Goal: Task Accomplishment & Management: Use online tool/utility

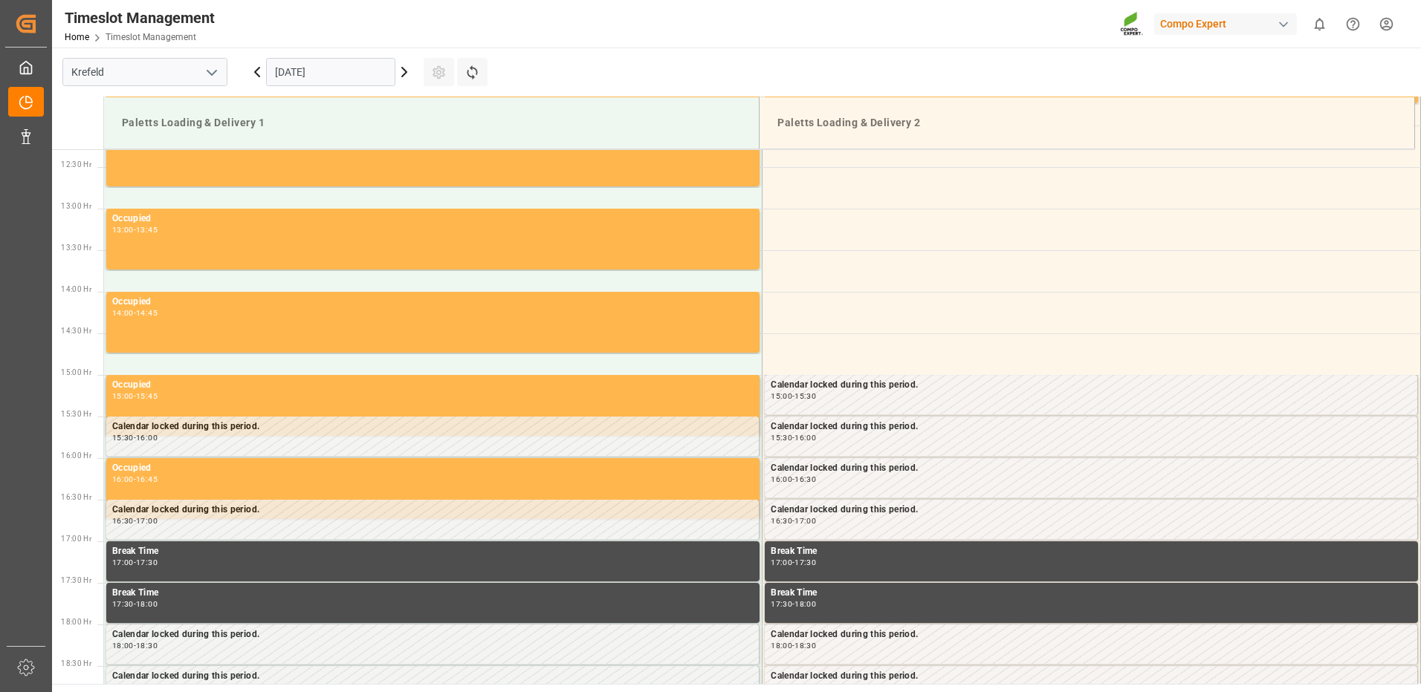
scroll to position [1239, 0]
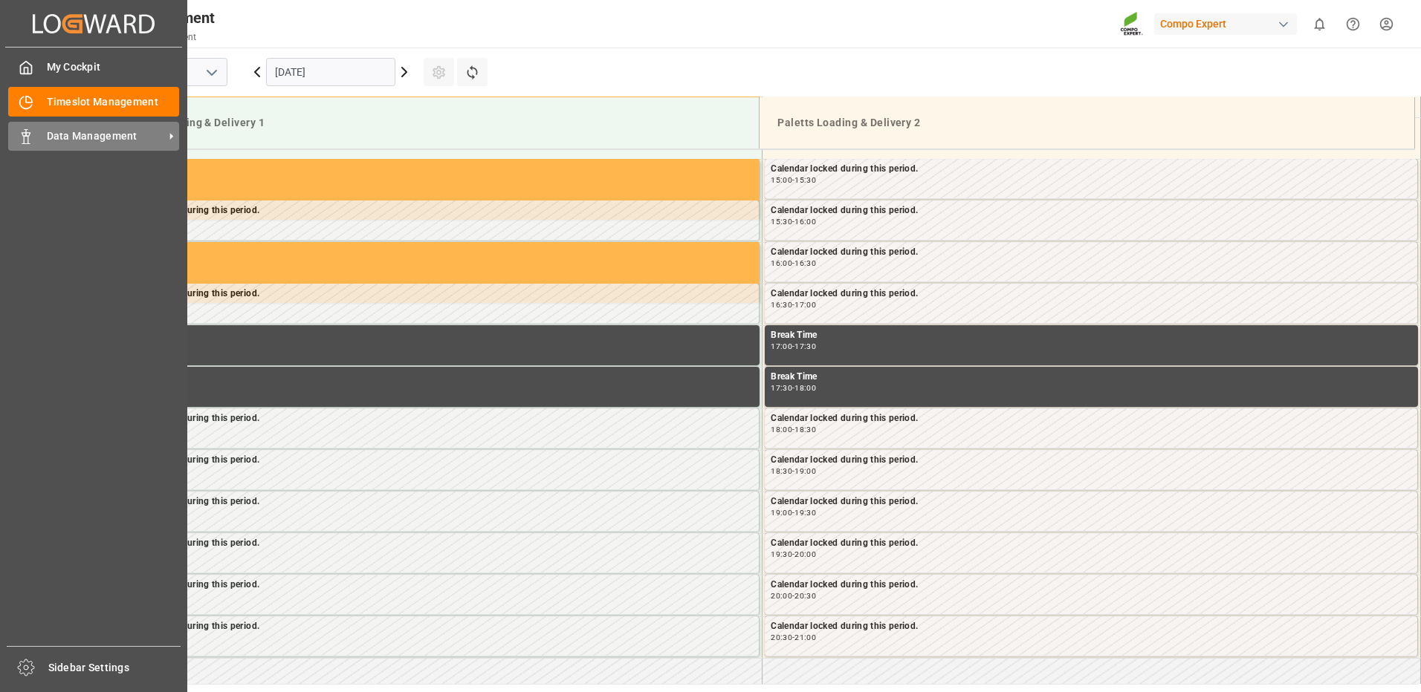
click at [101, 134] on span "Data Management" at bounding box center [105, 137] width 117 height 16
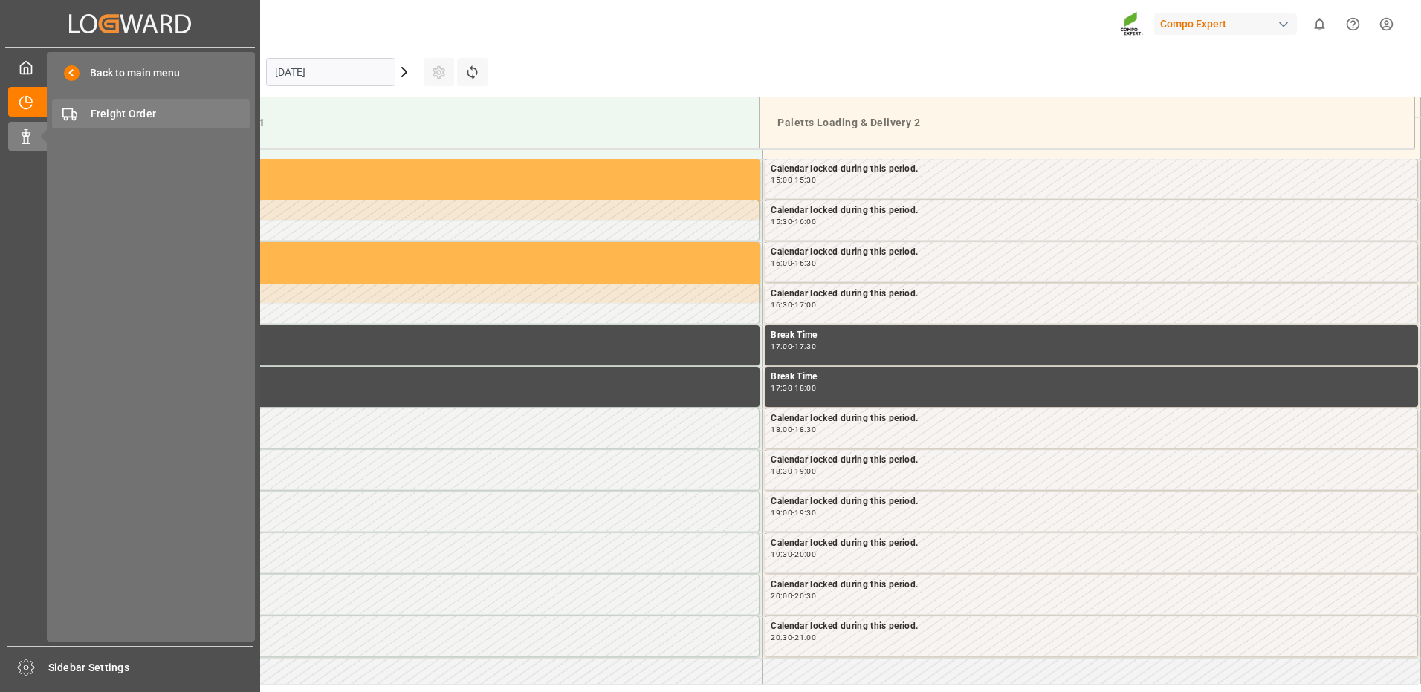
click at [139, 116] on span "Freight Order" at bounding box center [171, 114] width 160 height 16
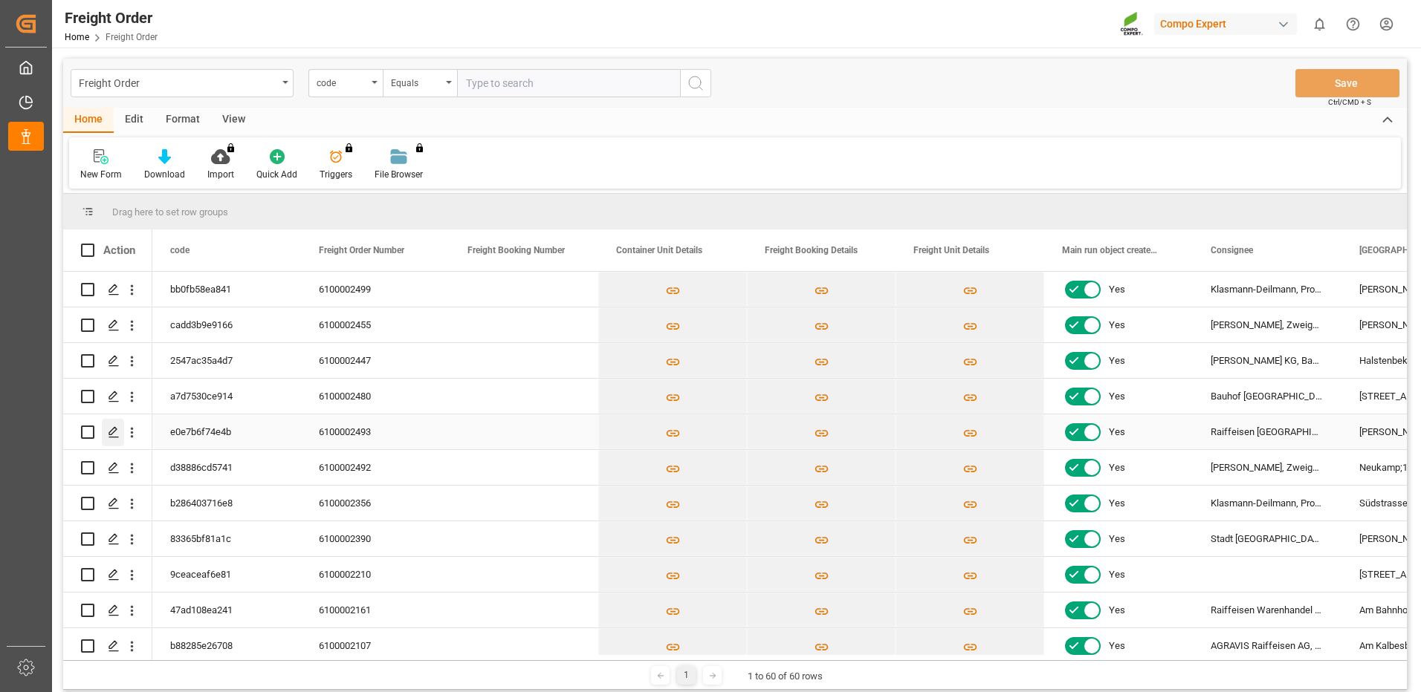
click at [108, 434] on icon "Press SPACE to select this row." at bounding box center [114, 432] width 12 height 12
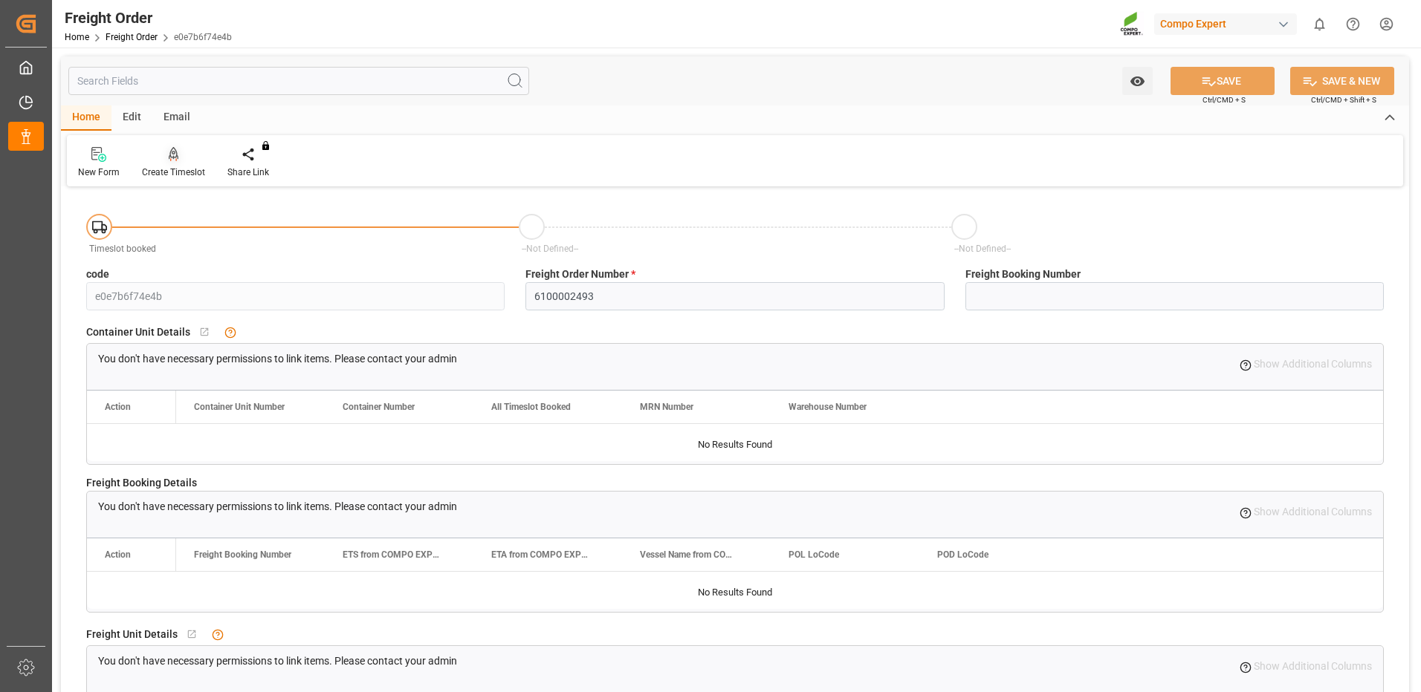
click at [177, 156] on div at bounding box center [173, 154] width 63 height 16
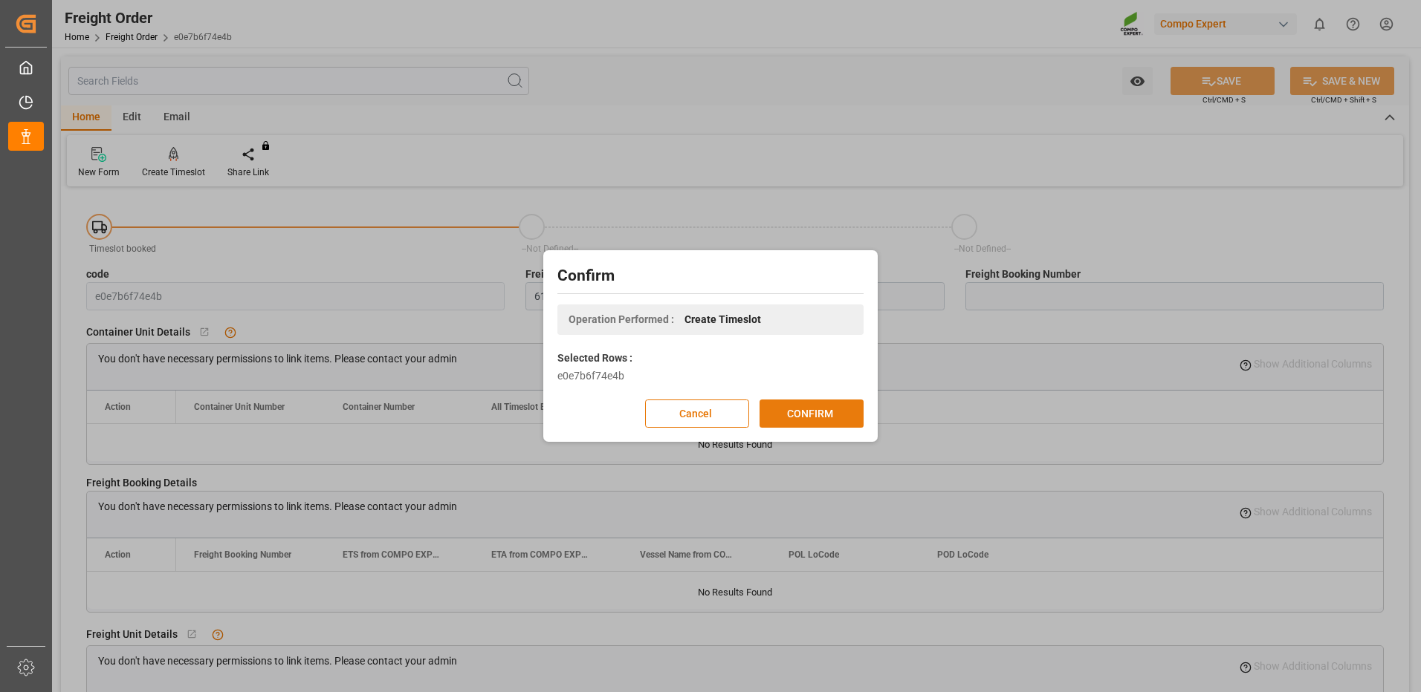
click at [783, 411] on button "CONFIRM" at bounding box center [811, 414] width 104 height 28
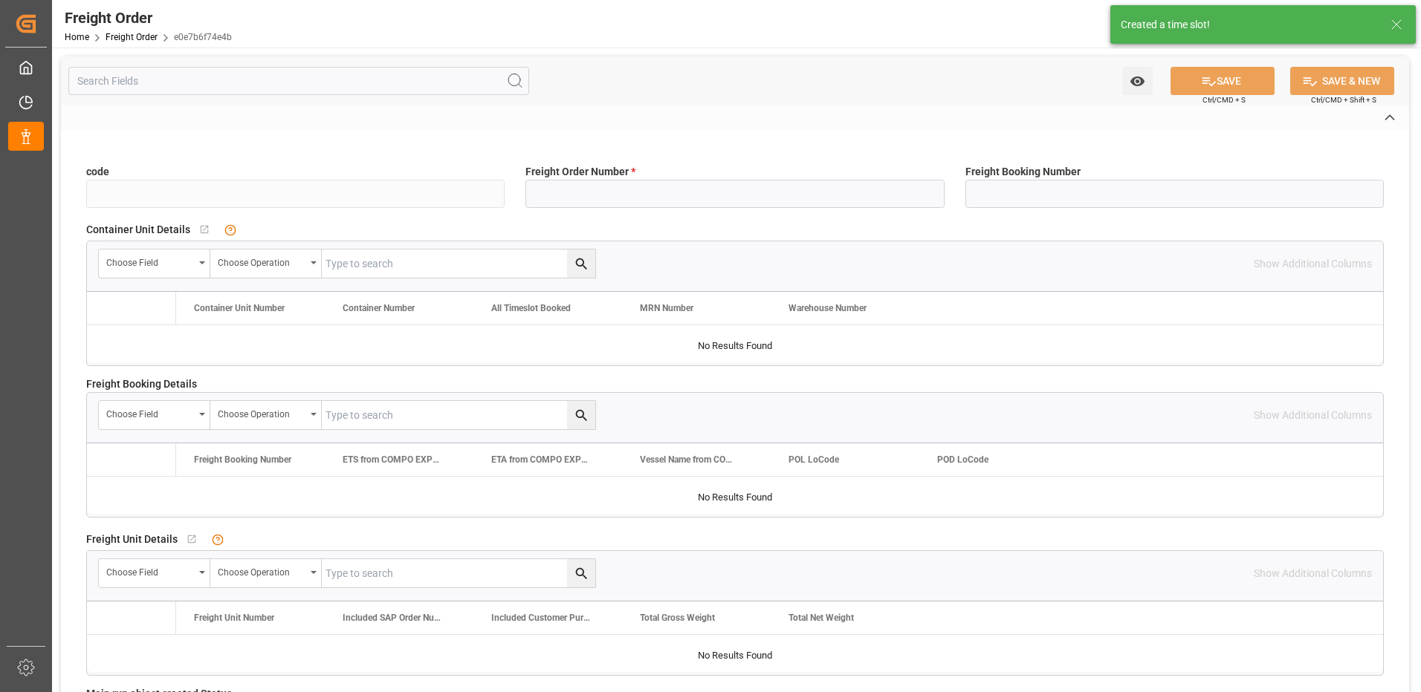
type input "e0e7b6f74e4b"
type input "6100002493"
type input "No"
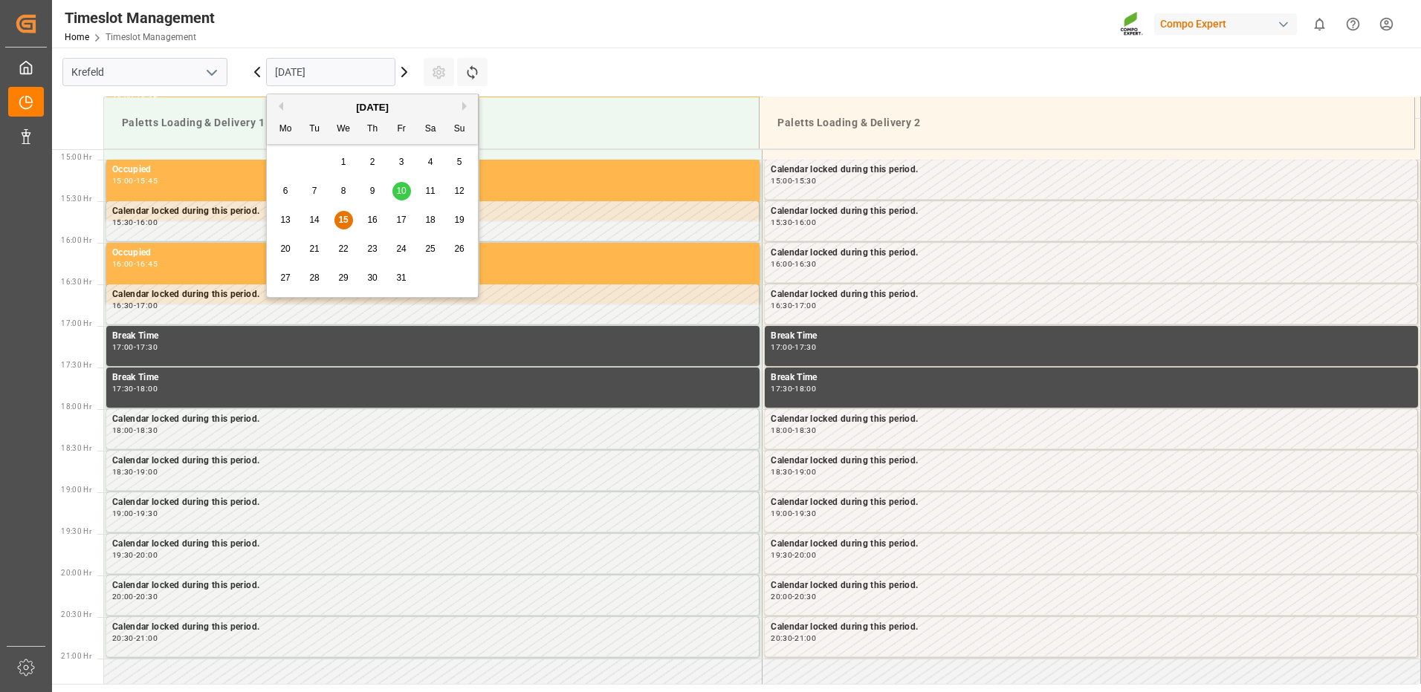
scroll to position [1239, 0]
click at [331, 71] on input "[DATE]" at bounding box center [330, 72] width 129 height 28
click at [402, 216] on span "17" at bounding box center [401, 220] width 10 height 10
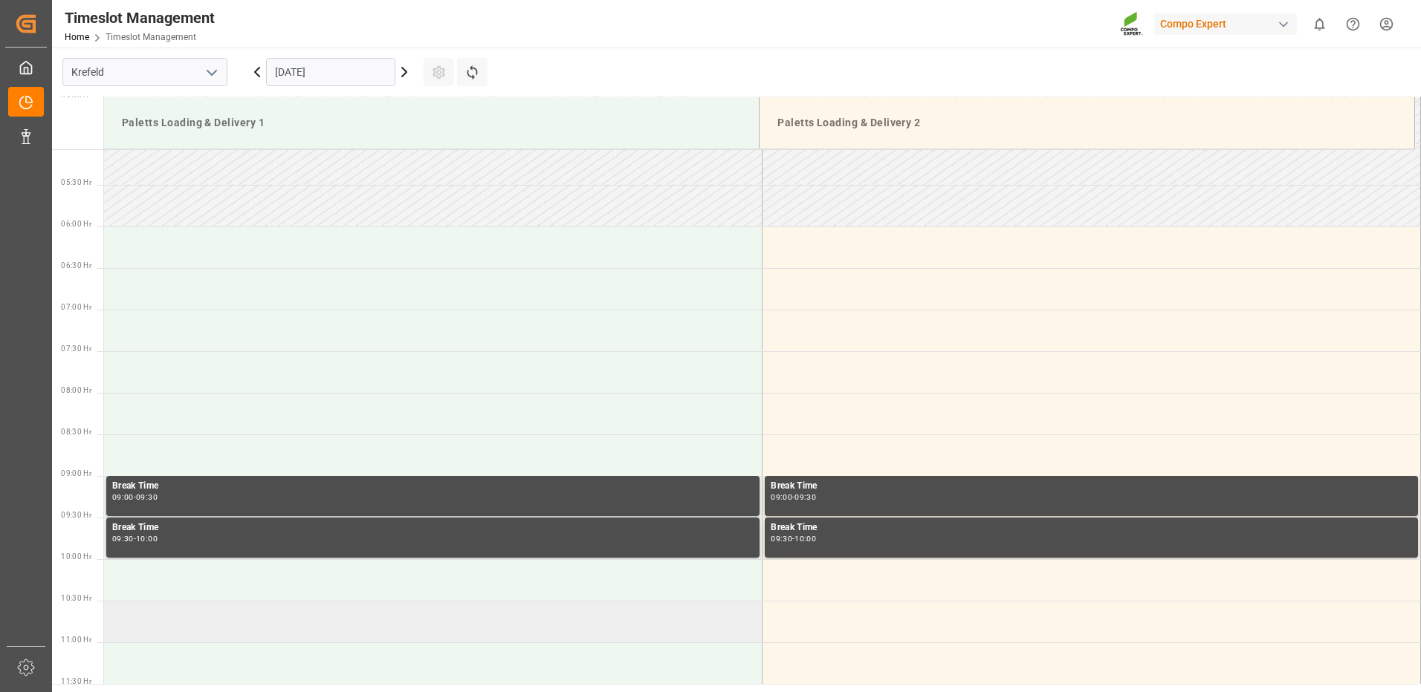
scroll to position [421, 0]
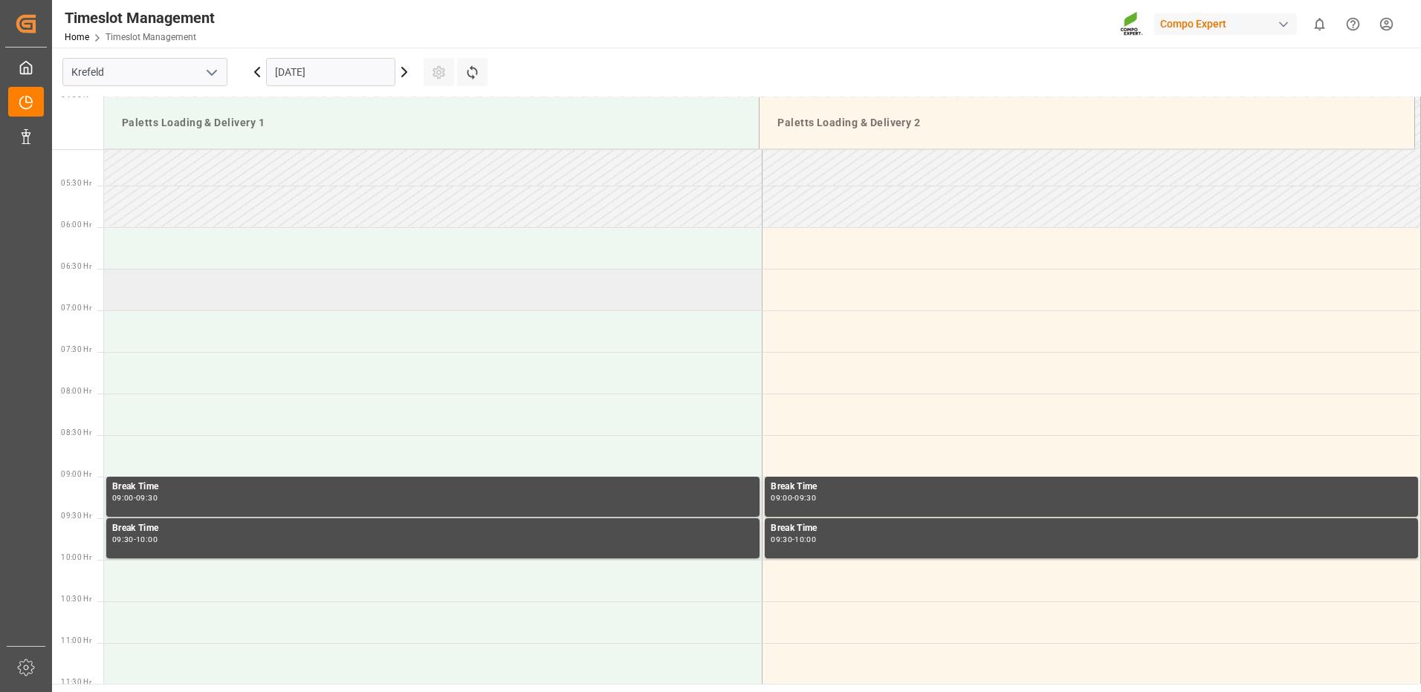
click at [212, 293] on td at bounding box center [433, 290] width 658 height 42
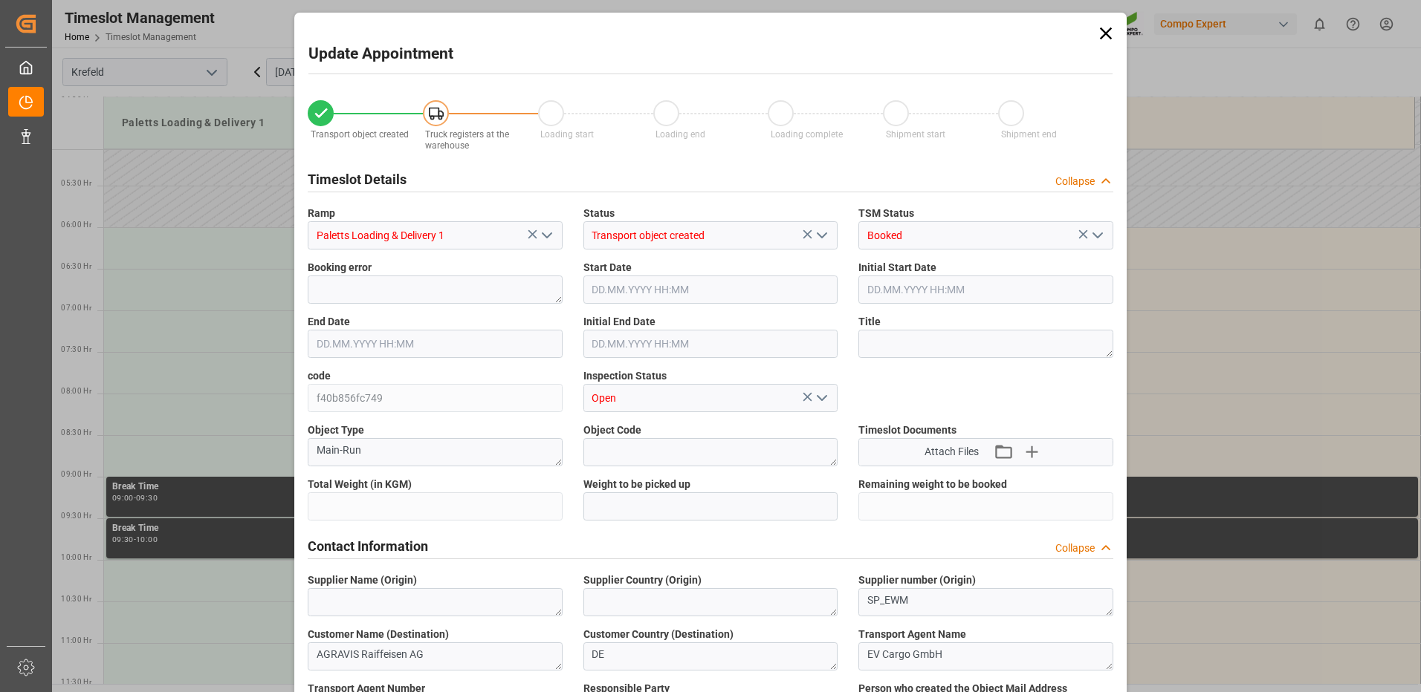
type input "4100"
type input "0"
type input "[DATE] 06:30"
type input "[DATE] 07:00"
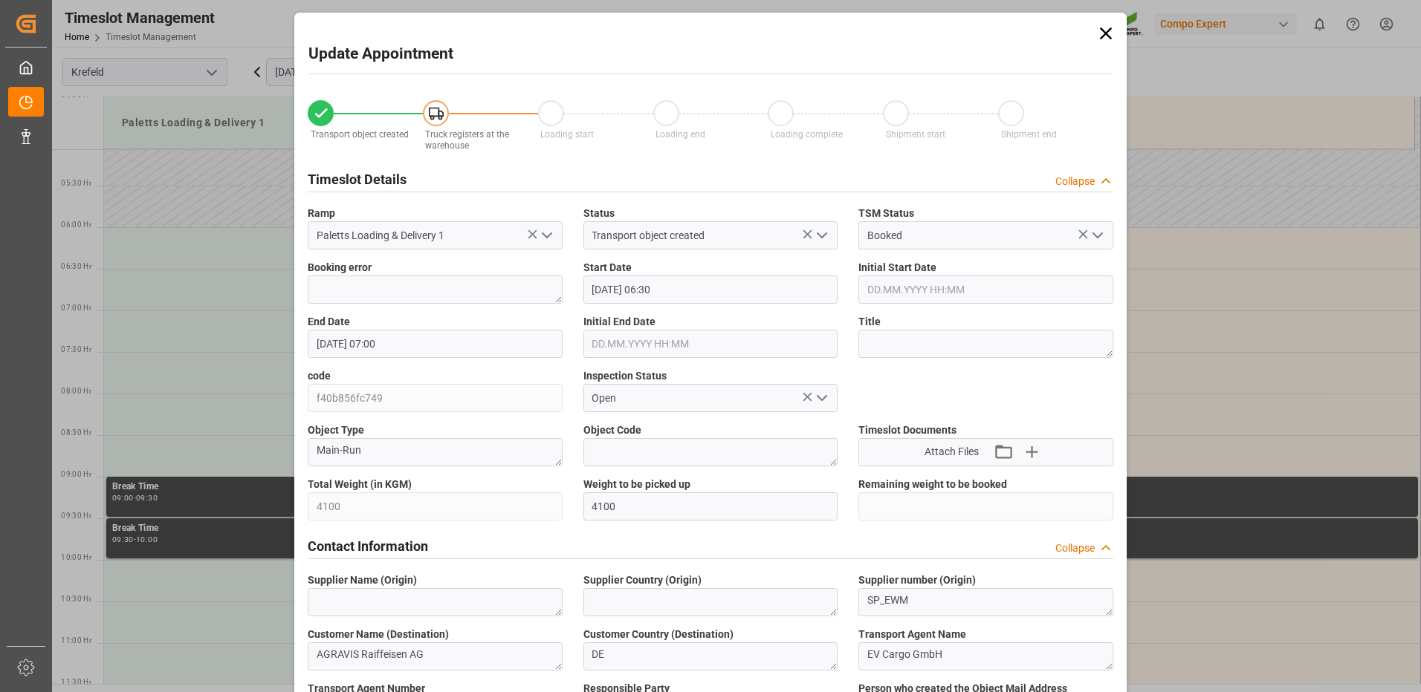
type input "15.10.2025 08:36"
type input "[DATE] 13:54"
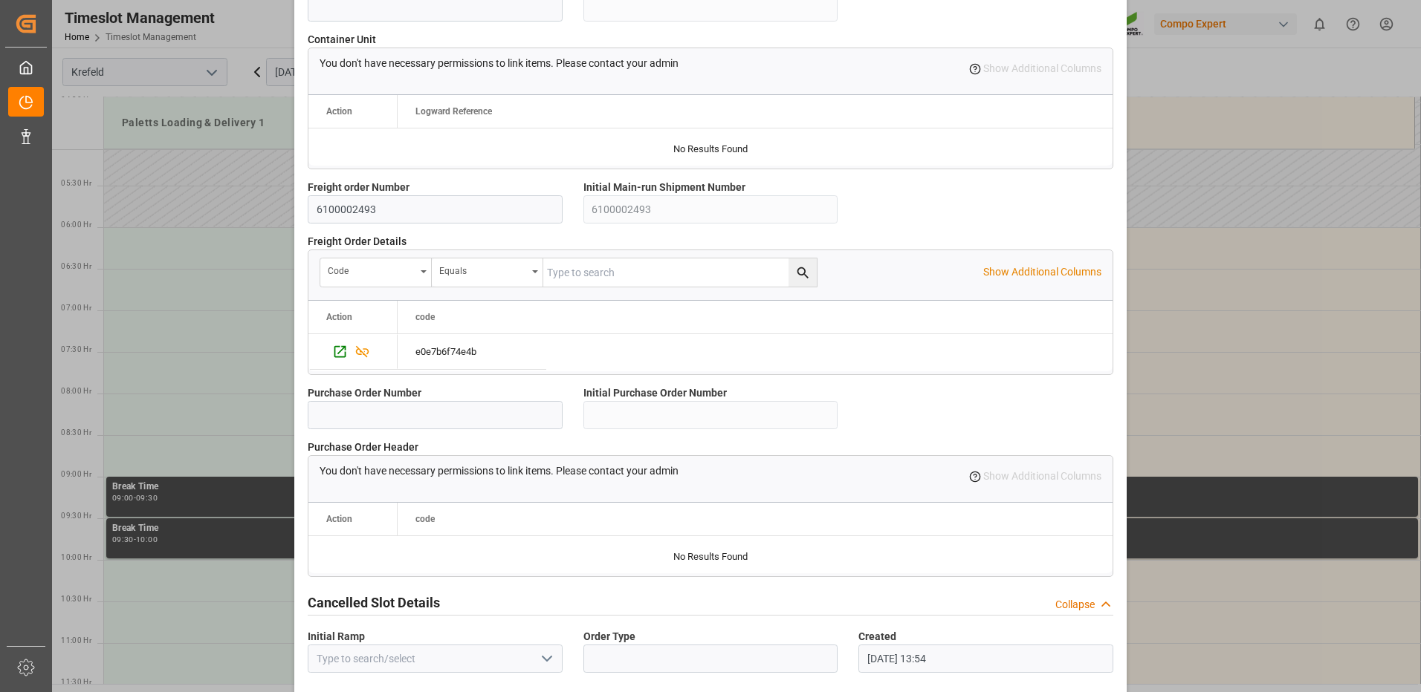
scroll to position [1263, 0]
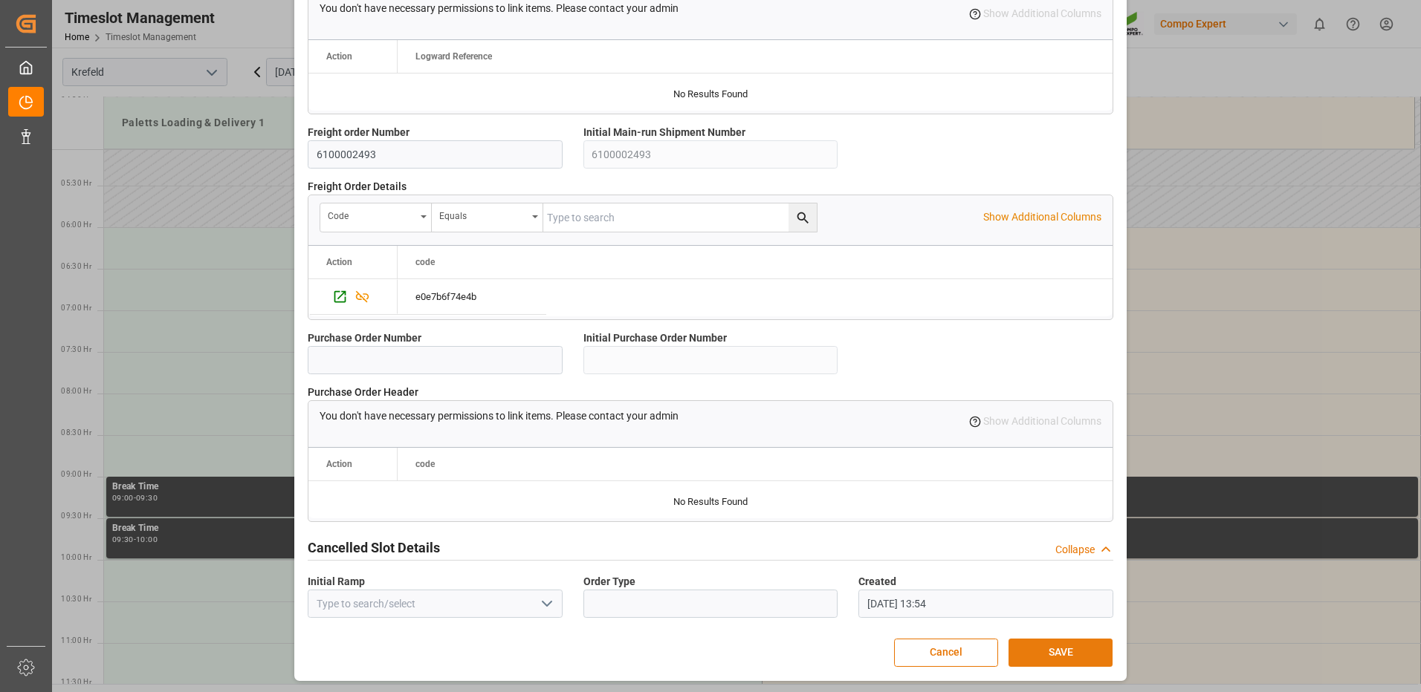
click at [1036, 654] on button "SAVE" at bounding box center [1060, 653] width 104 height 28
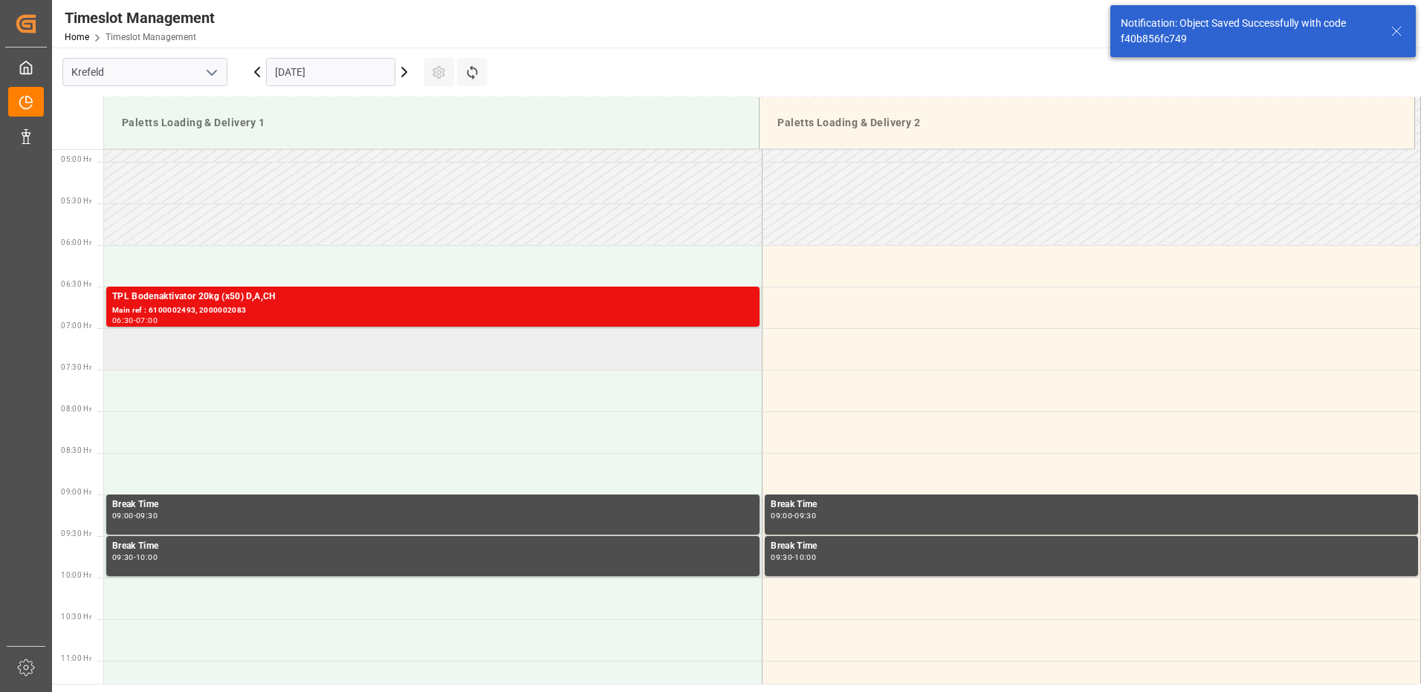
scroll to position [406, 0]
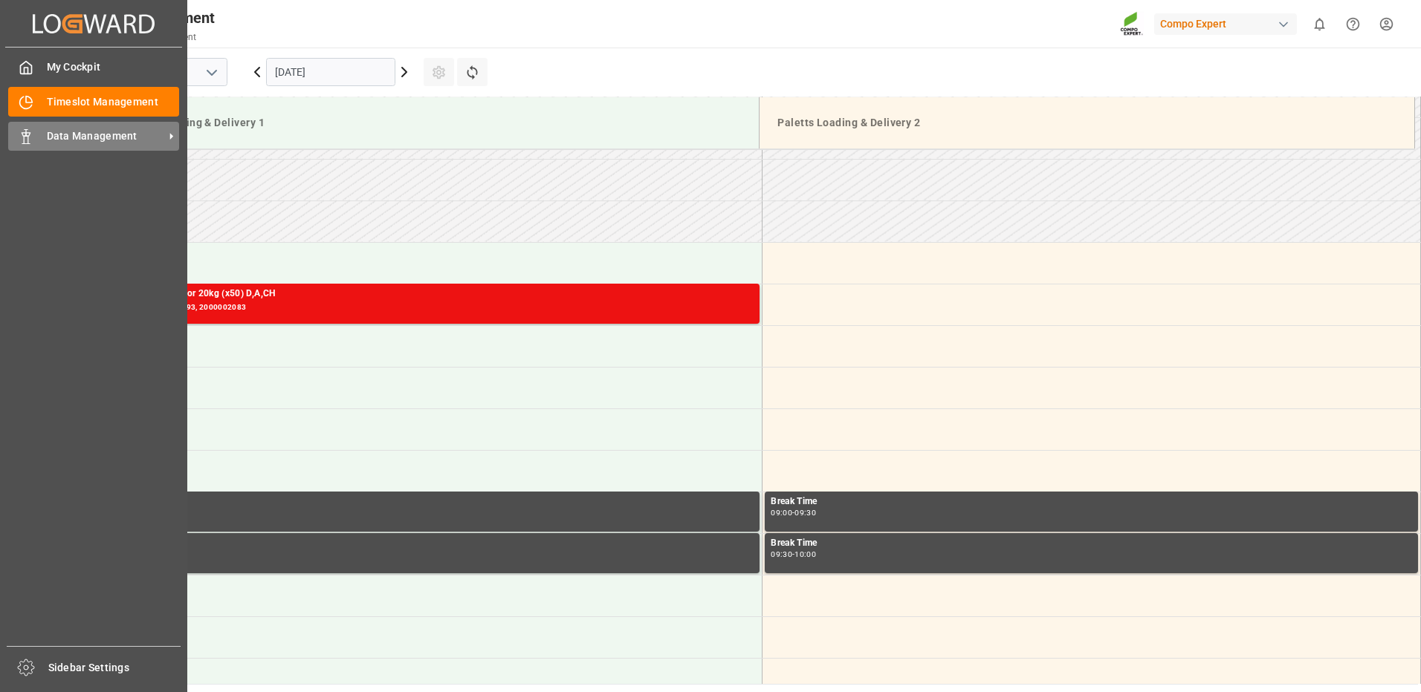
click at [129, 134] on span "Data Management" at bounding box center [105, 137] width 117 height 16
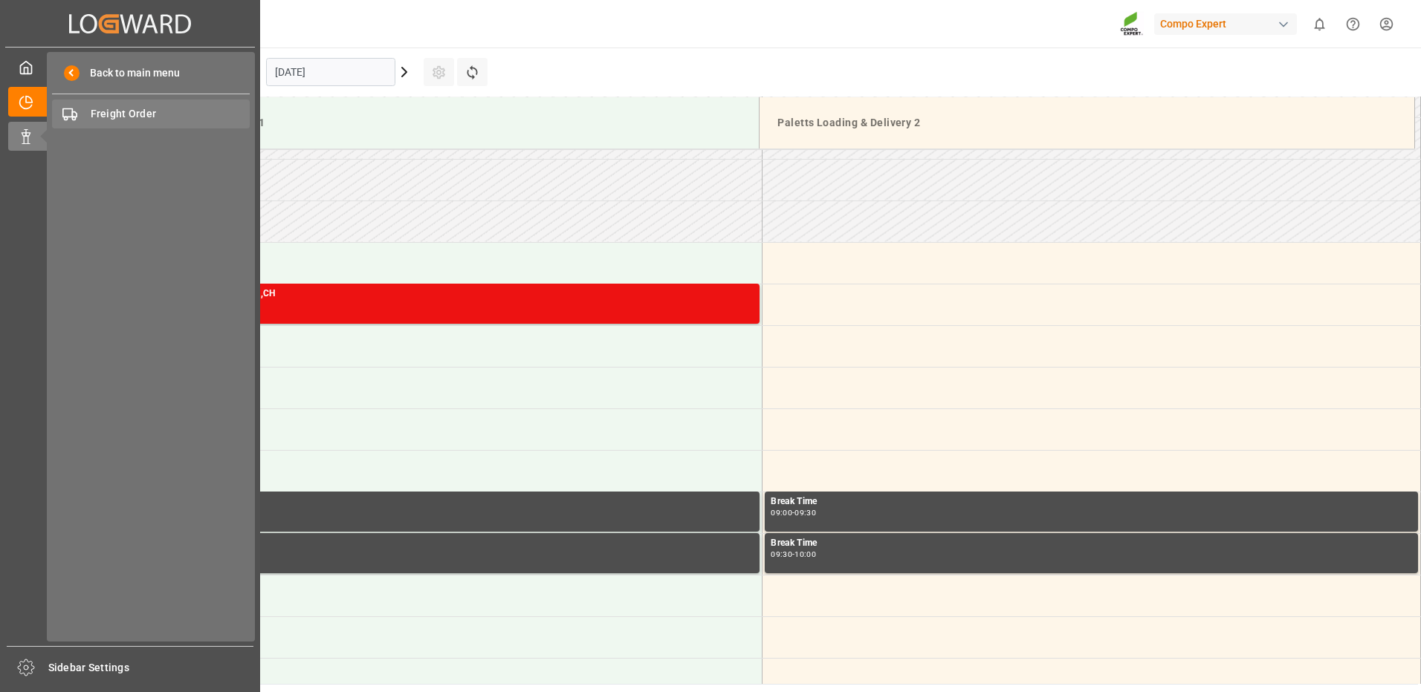
click at [160, 117] on span "Freight Order" at bounding box center [171, 114] width 160 height 16
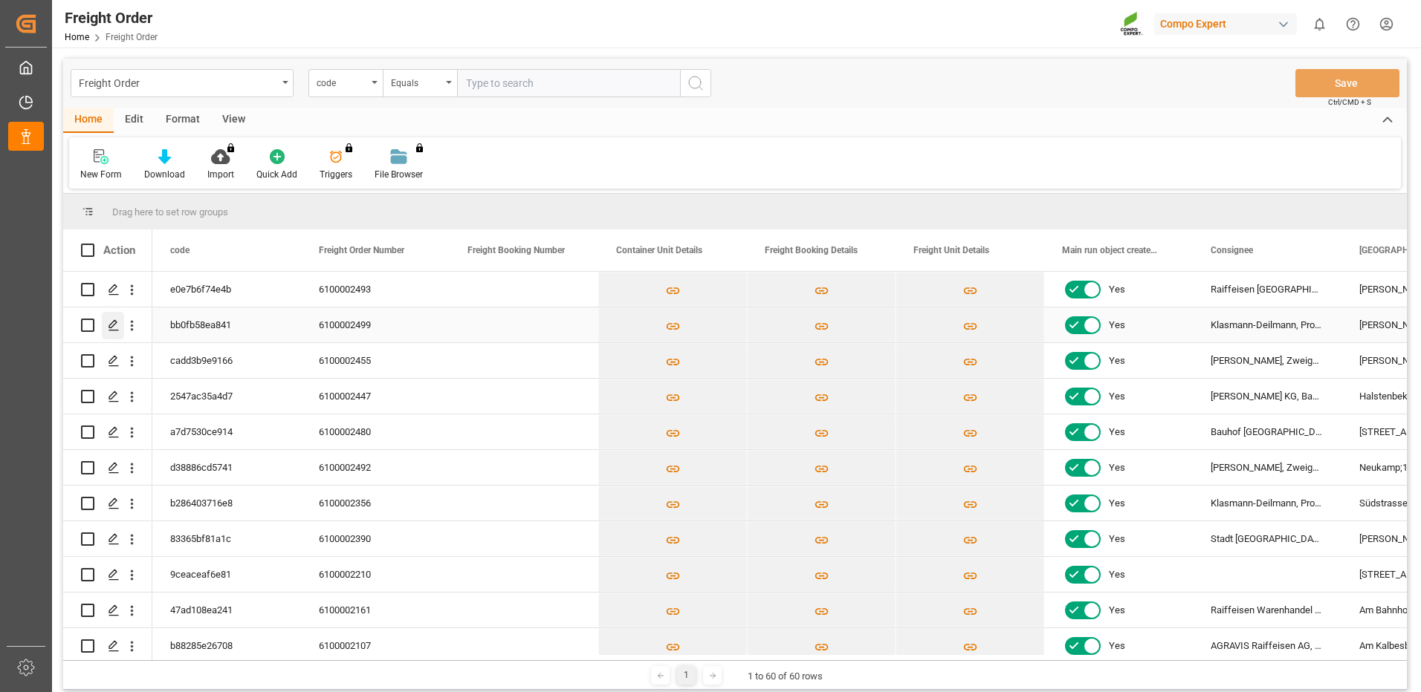
click at [112, 325] on icon "Press SPACE to select this row." at bounding box center [114, 325] width 12 height 12
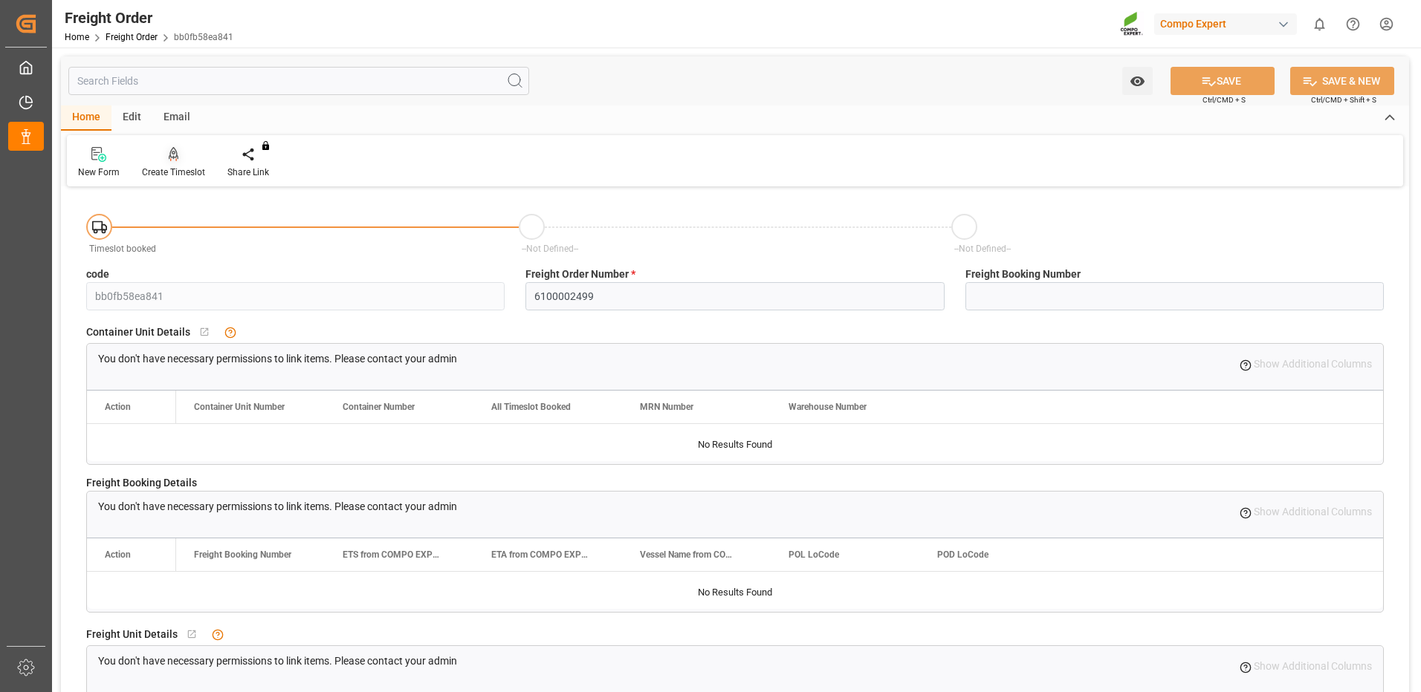
click at [163, 166] on div "Create Timeslot" at bounding box center [173, 172] width 63 height 13
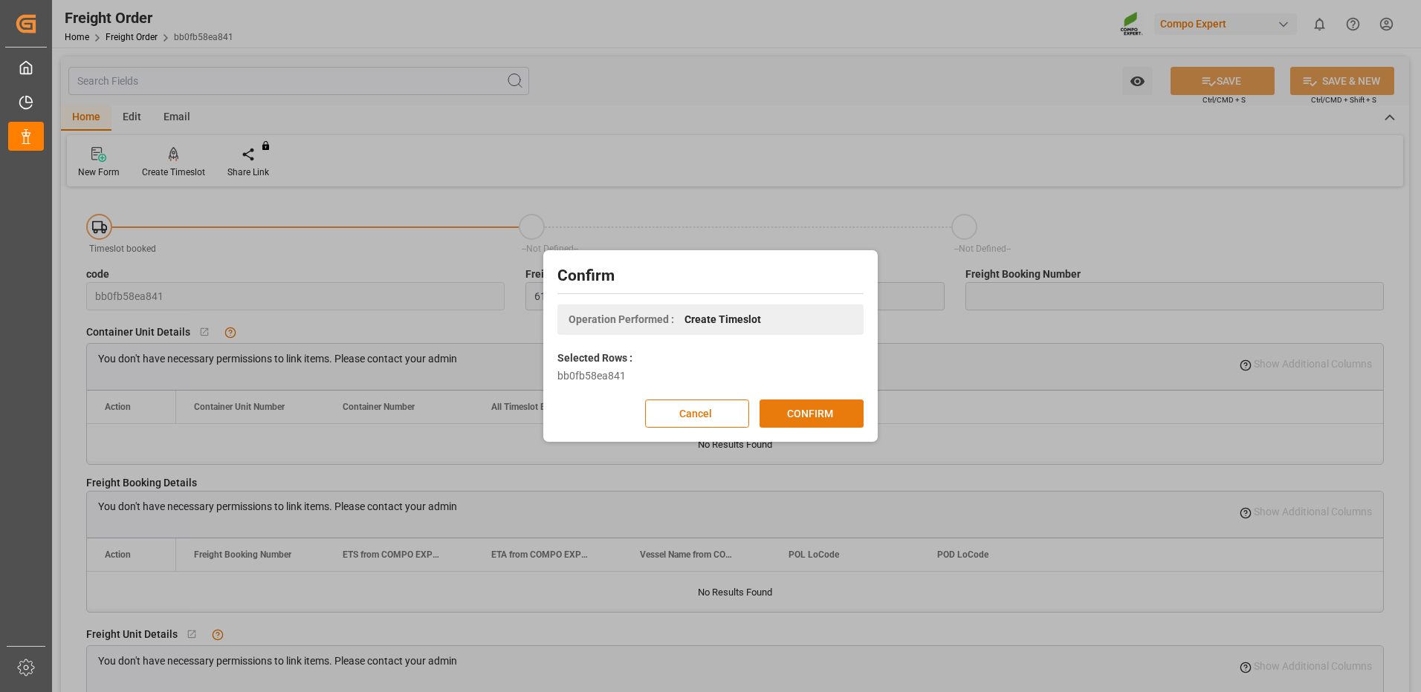
click at [791, 410] on button "CONFIRM" at bounding box center [811, 414] width 104 height 28
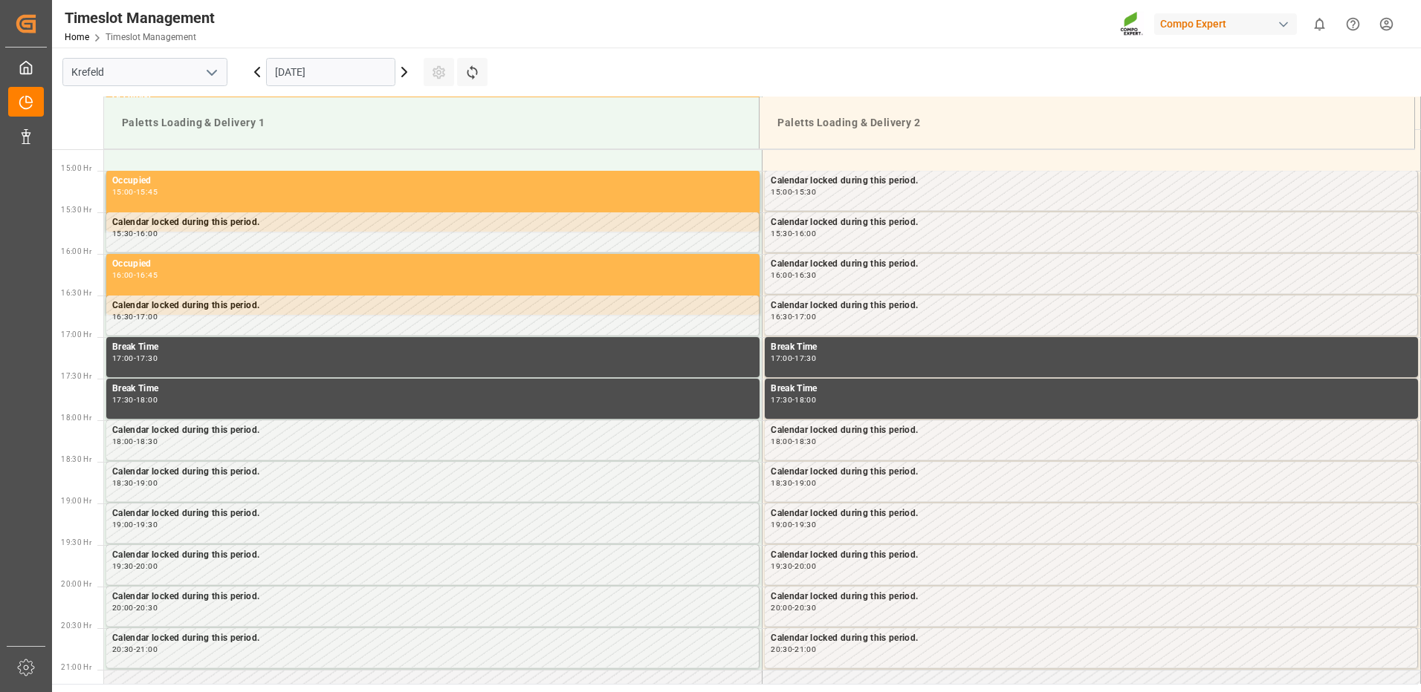
click at [356, 74] on input "[DATE]" at bounding box center [330, 72] width 129 height 28
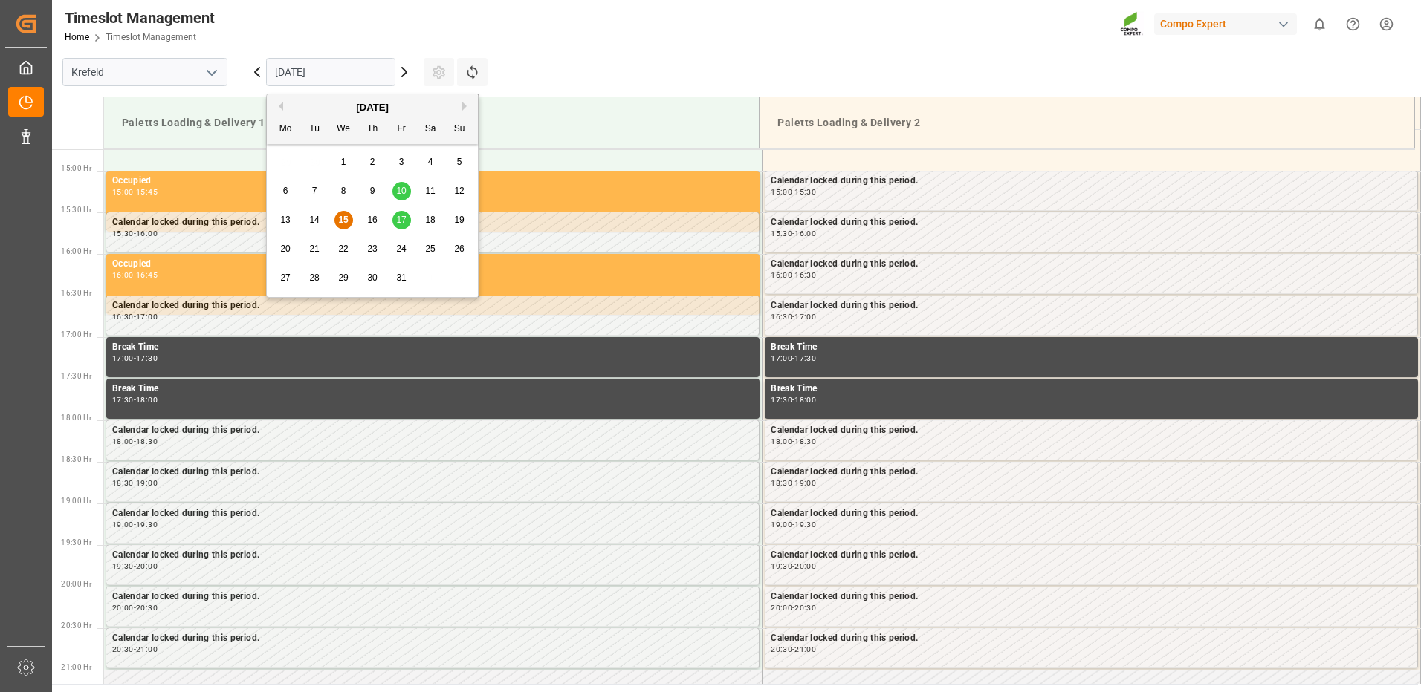
scroll to position [1239, 0]
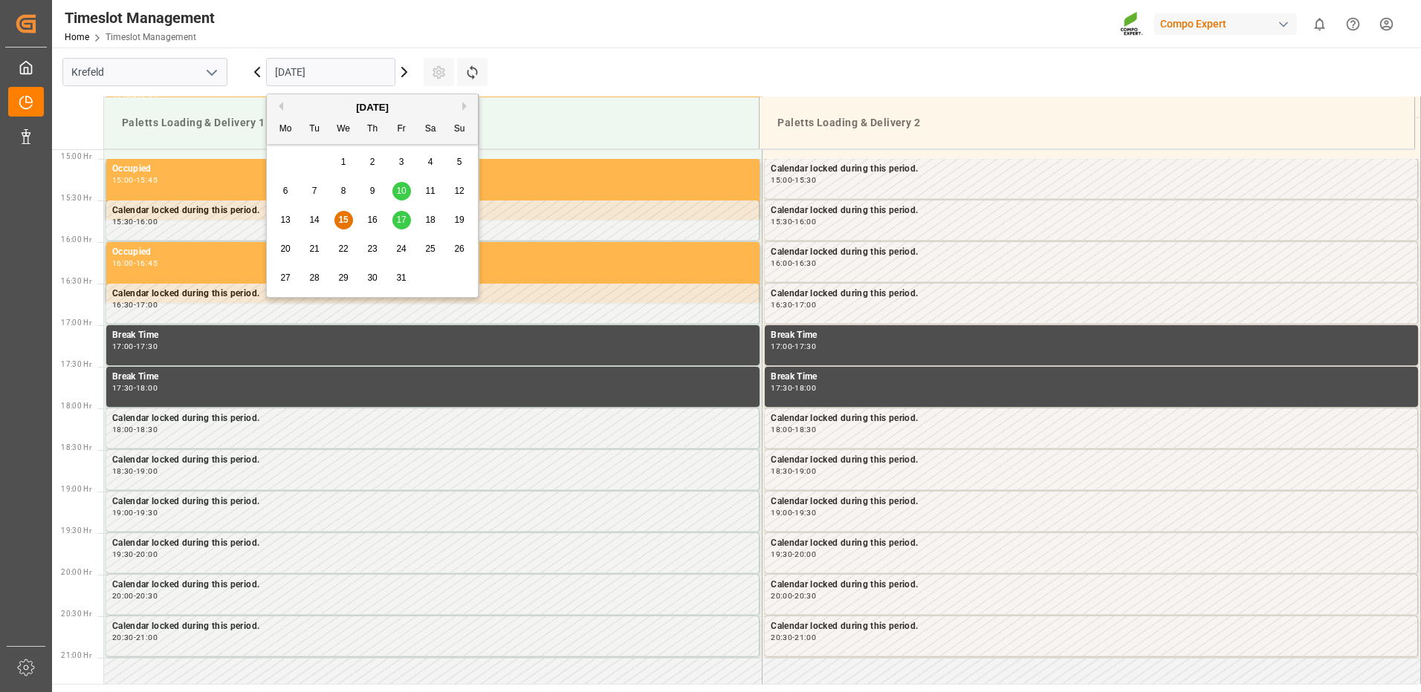
click at [407, 218] on div "17" at bounding box center [401, 221] width 19 height 18
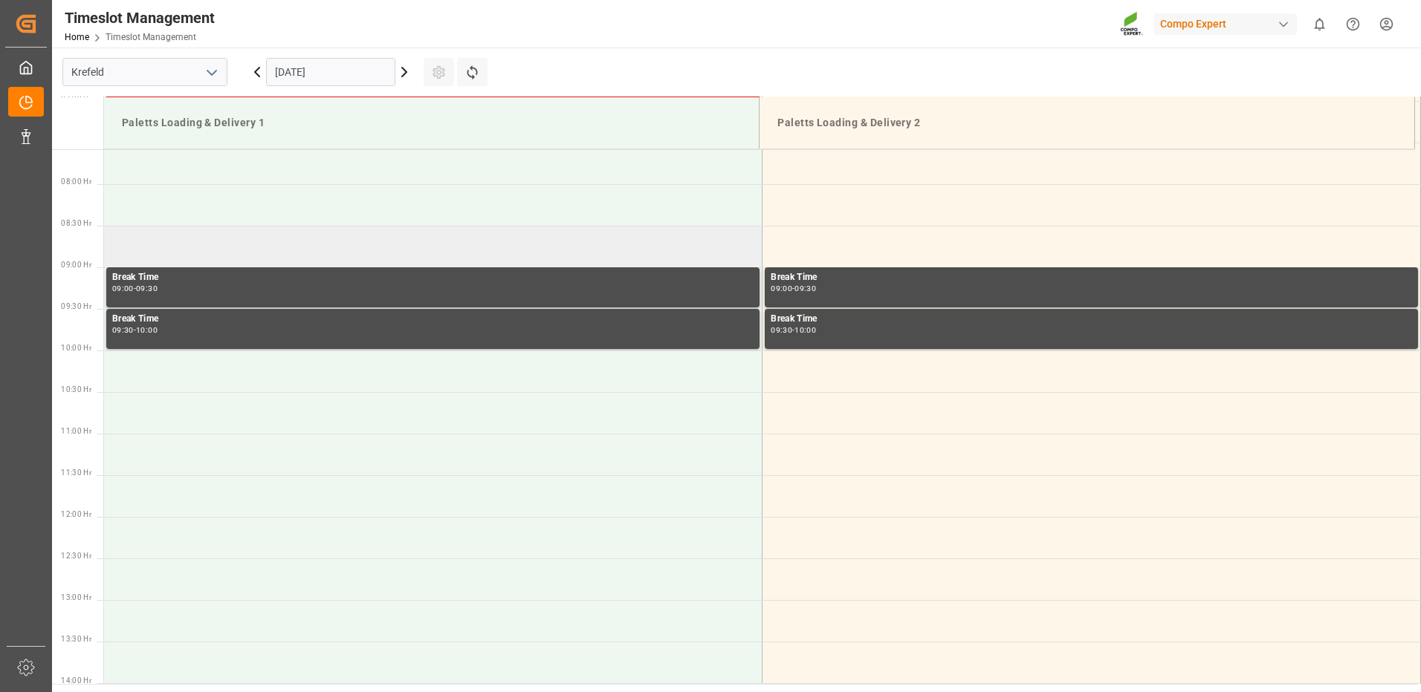
scroll to position [347, 0]
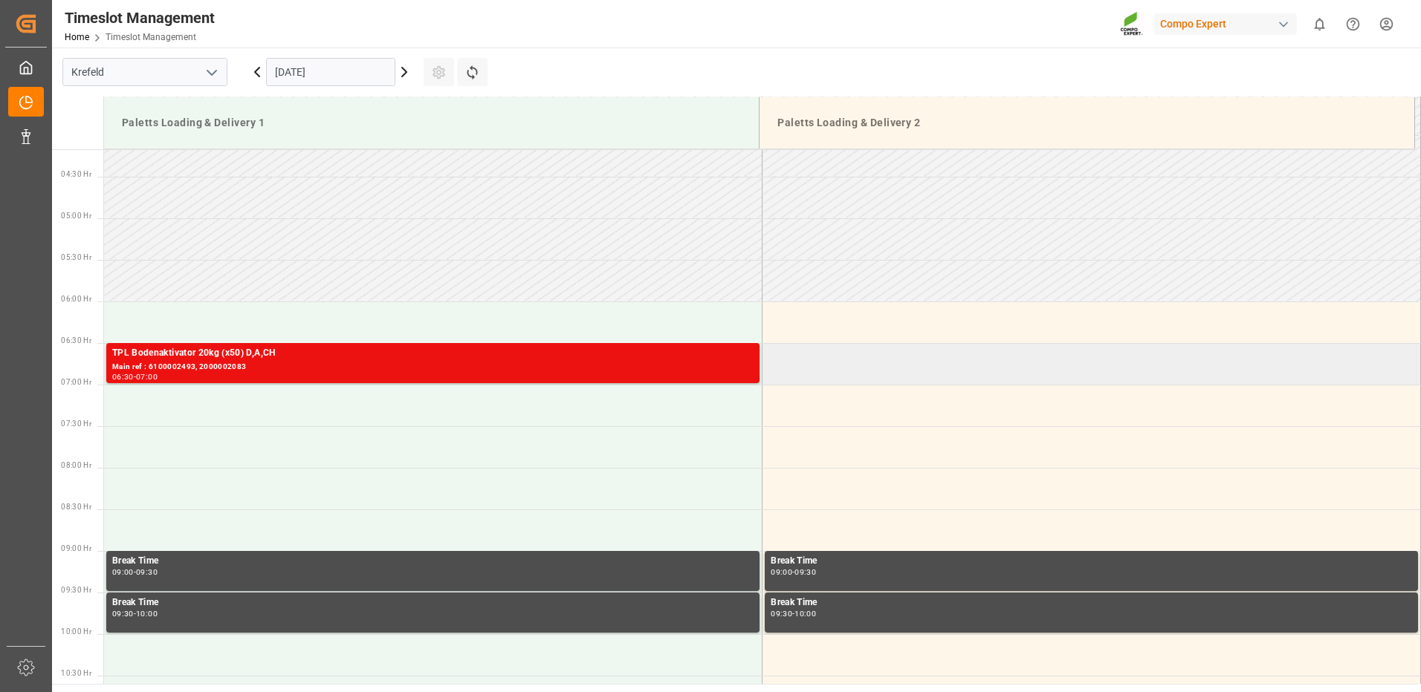
click at [829, 366] on td at bounding box center [1091, 364] width 658 height 42
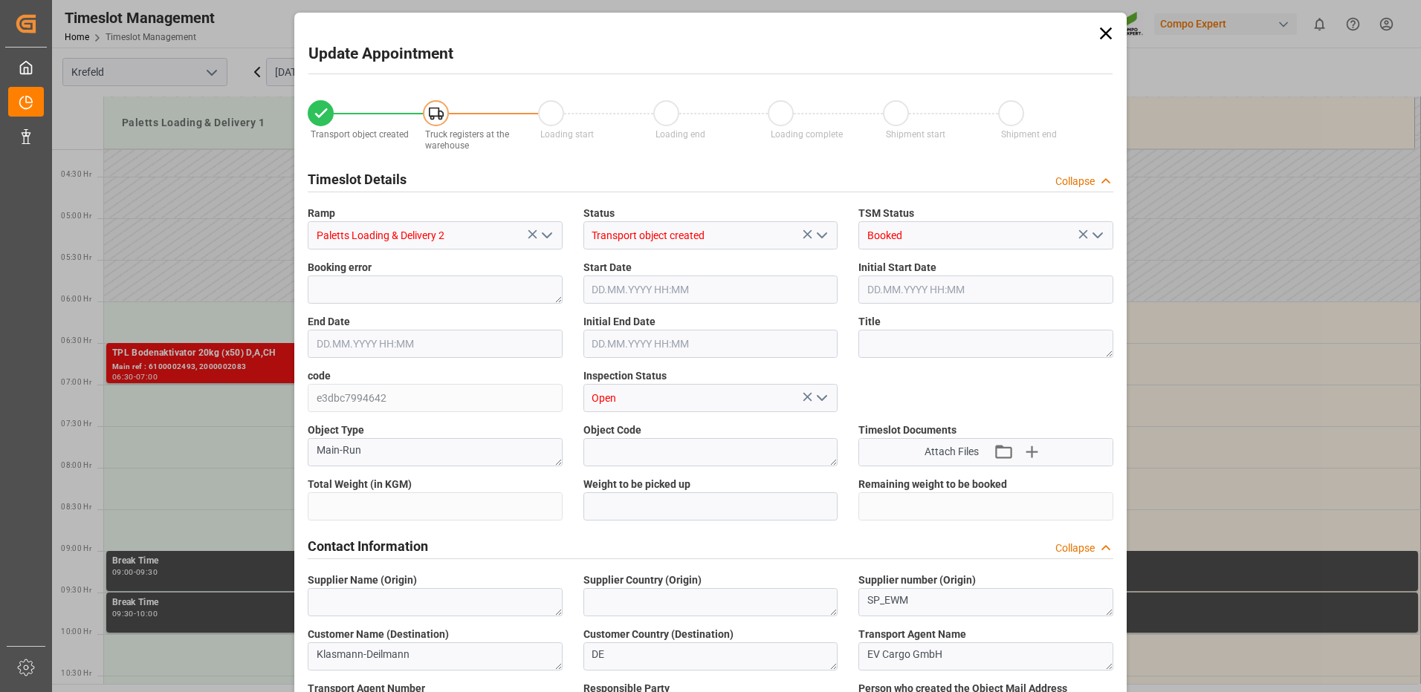
type input "4128"
type input "0"
type input "[DATE] 06:30"
type input "[DATE] 07:00"
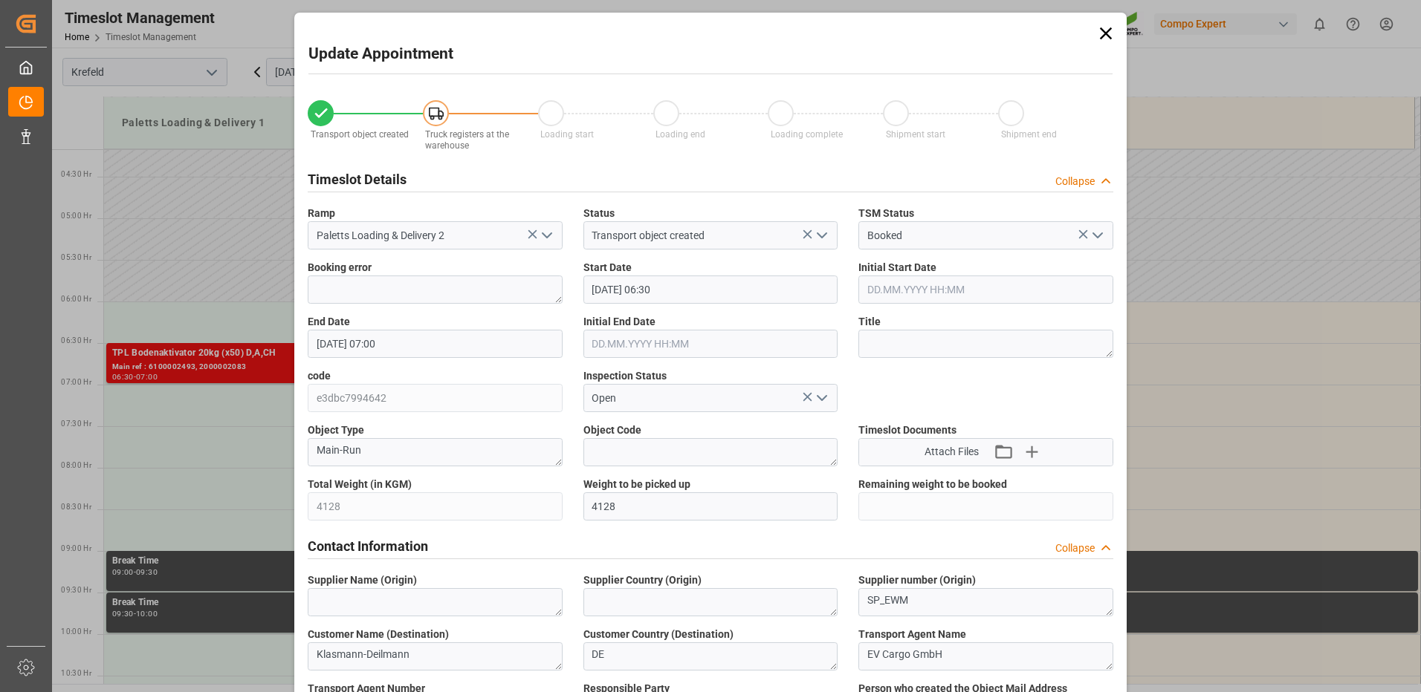
type input "[DATE] 10:44"
type input "[DATE] 13:54"
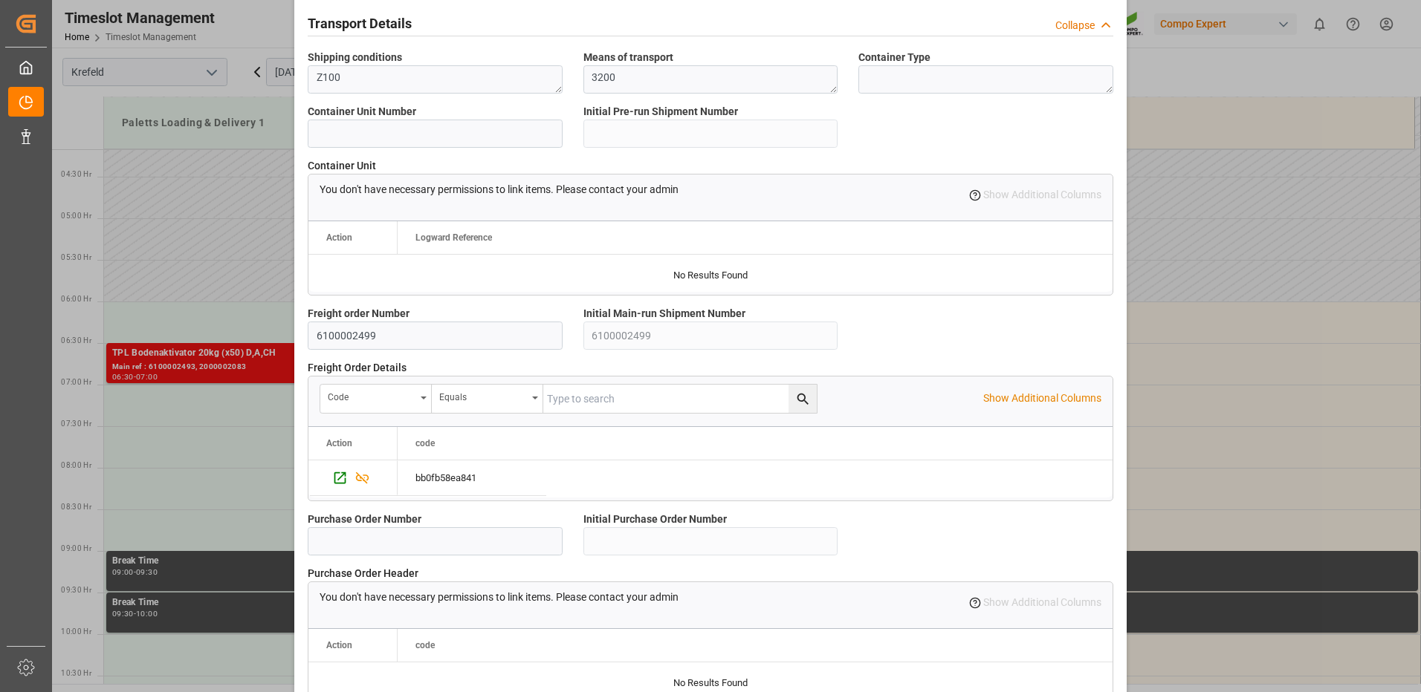
scroll to position [1263, 0]
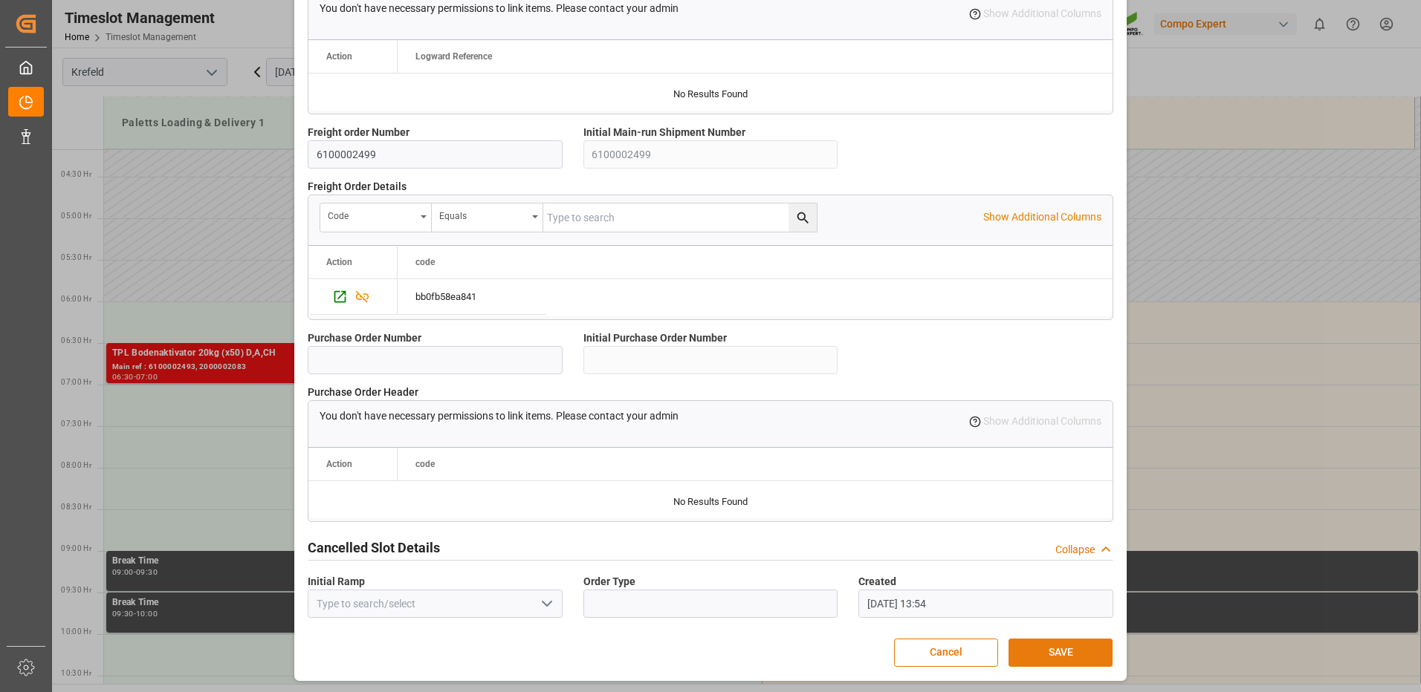
click at [1051, 652] on button "SAVE" at bounding box center [1060, 653] width 104 height 28
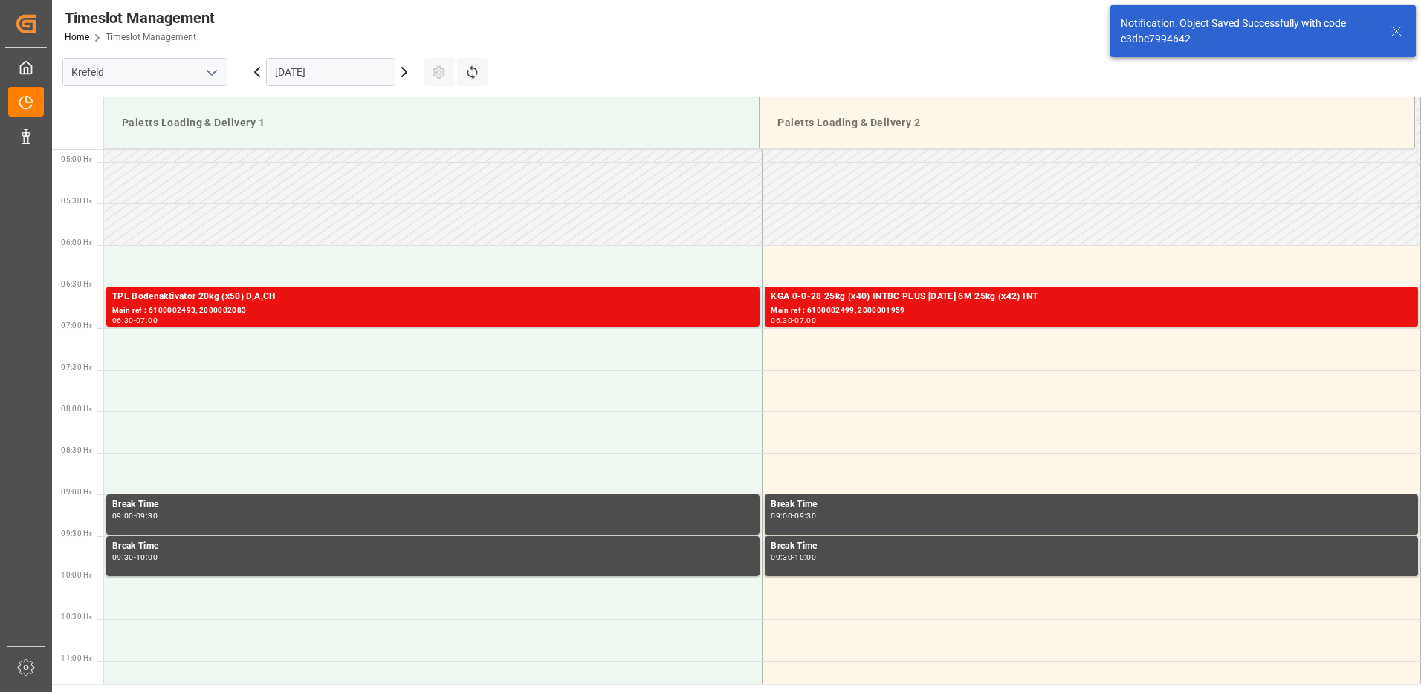
scroll to position [406, 0]
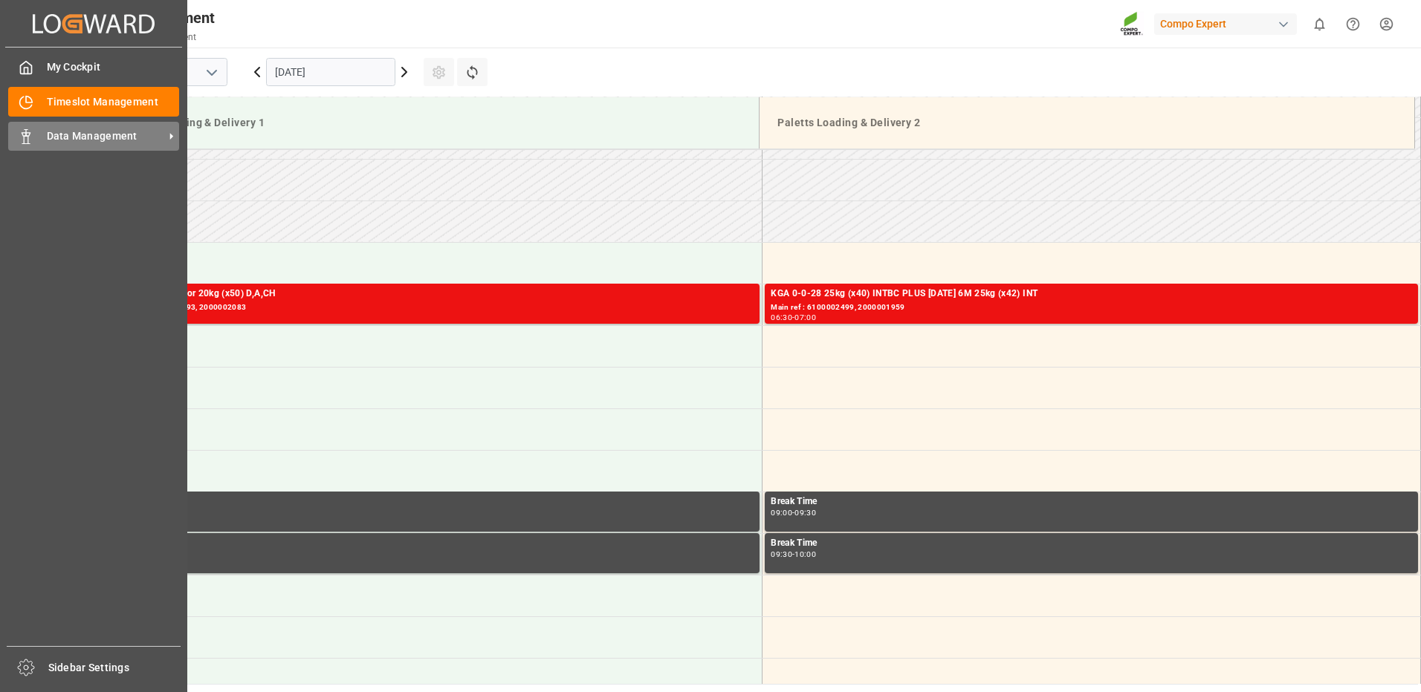
click at [83, 130] on span "Data Management" at bounding box center [105, 137] width 117 height 16
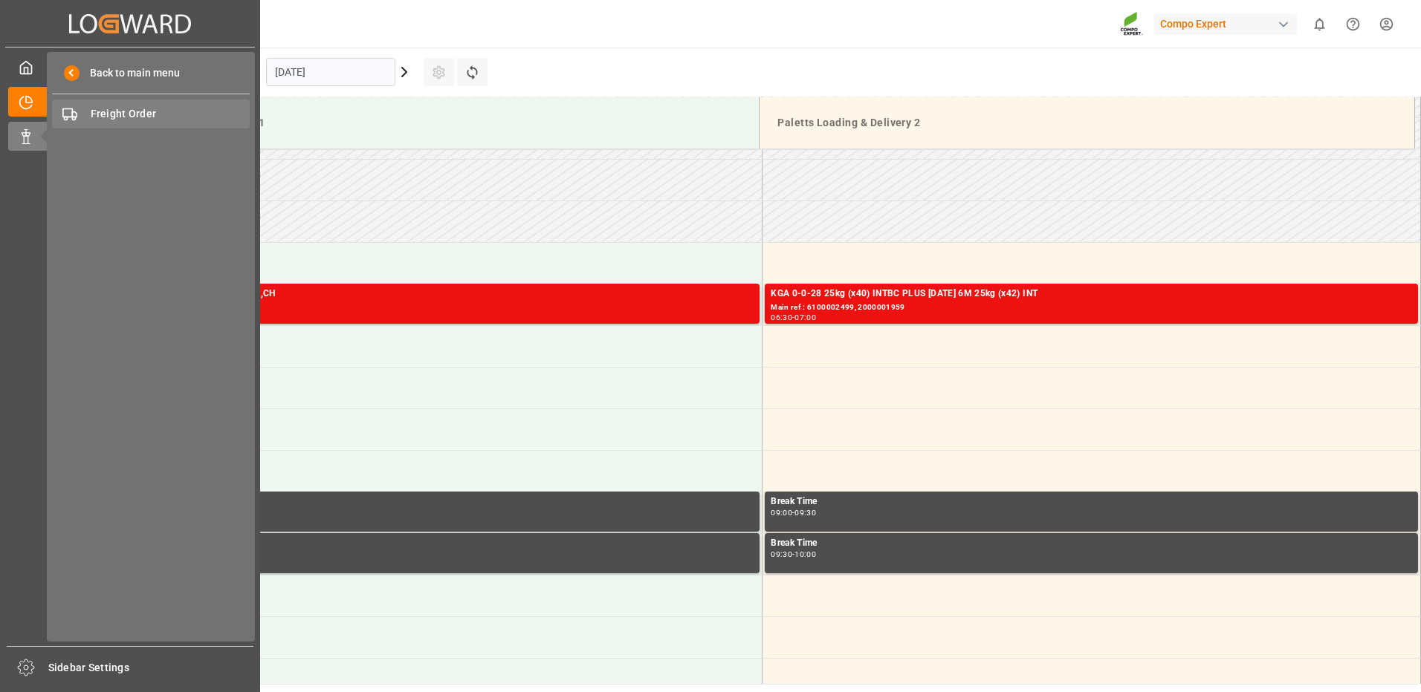
click at [124, 121] on span "Freight Order" at bounding box center [171, 114] width 160 height 16
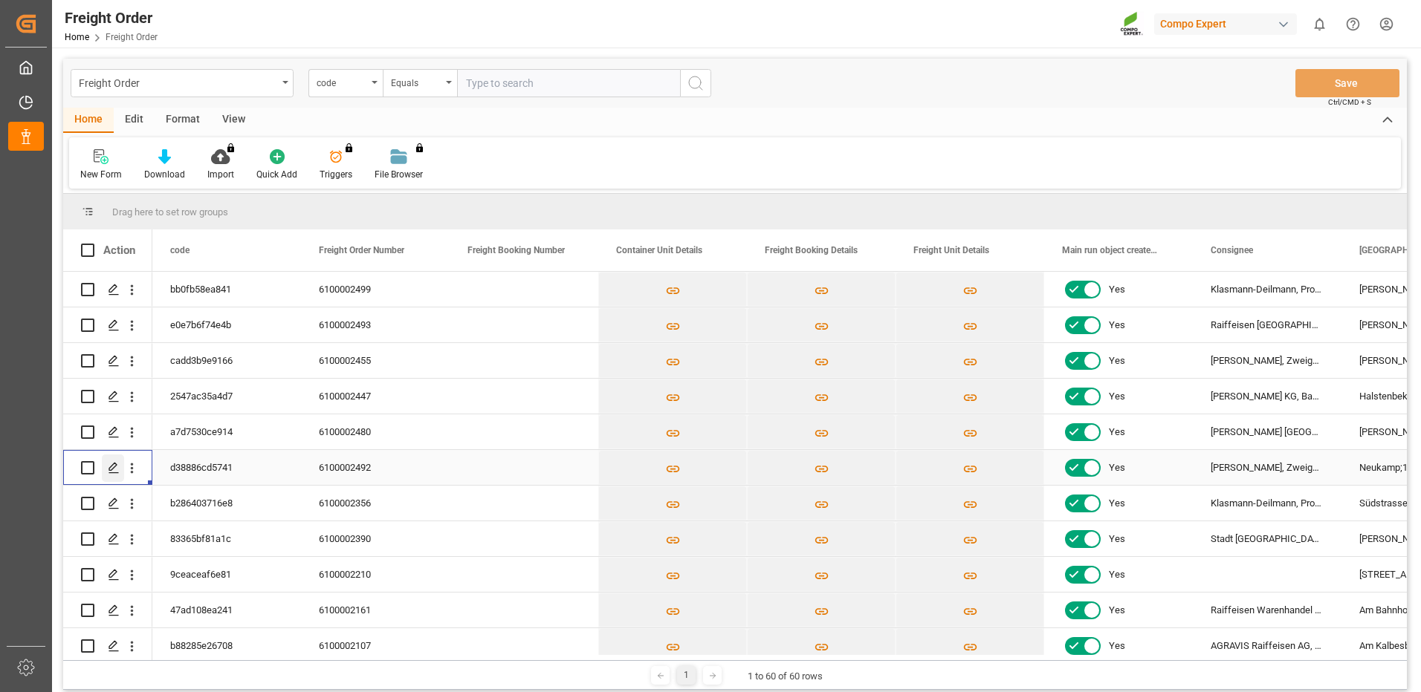
click at [117, 470] on icon "Press SPACE to select this row." at bounding box center [114, 468] width 12 height 12
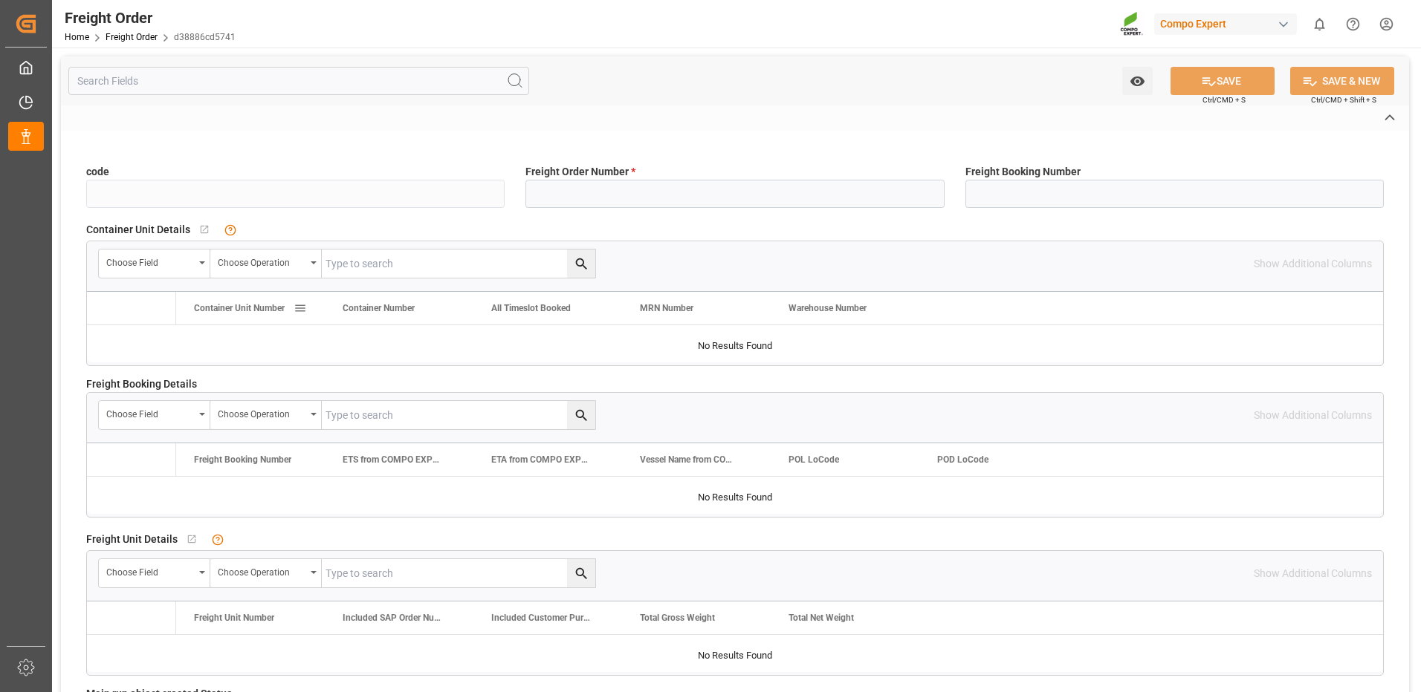
type input "d38886cd5741"
type input "6100002492"
type input "No"
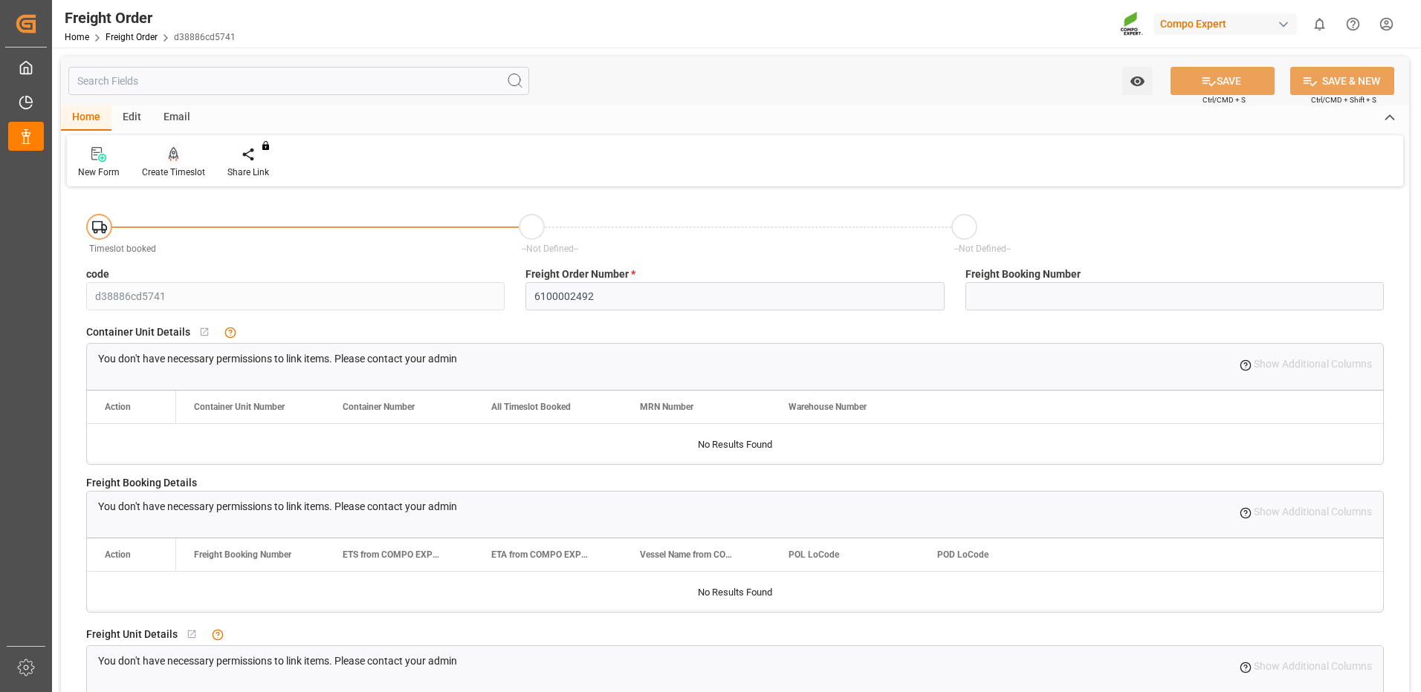
click at [169, 160] on icon at bounding box center [174, 154] width 10 height 15
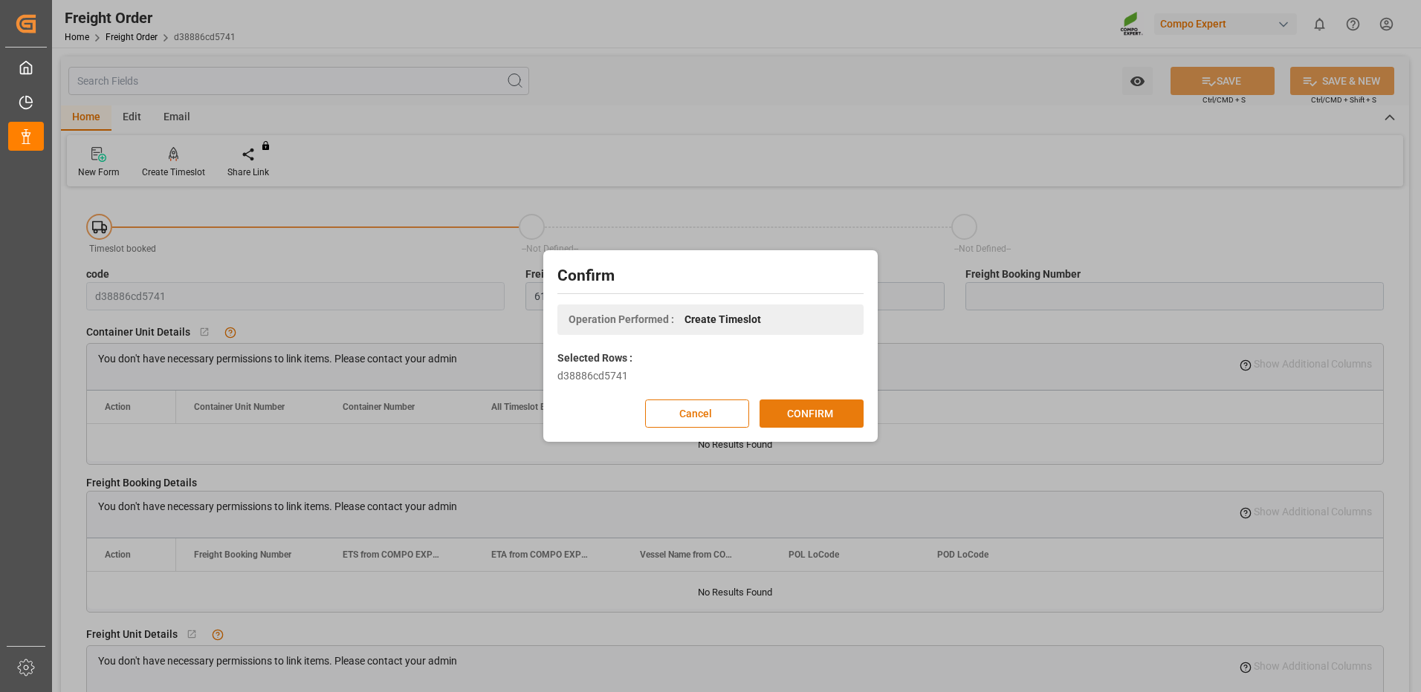
click at [785, 407] on button "CONFIRM" at bounding box center [811, 414] width 104 height 28
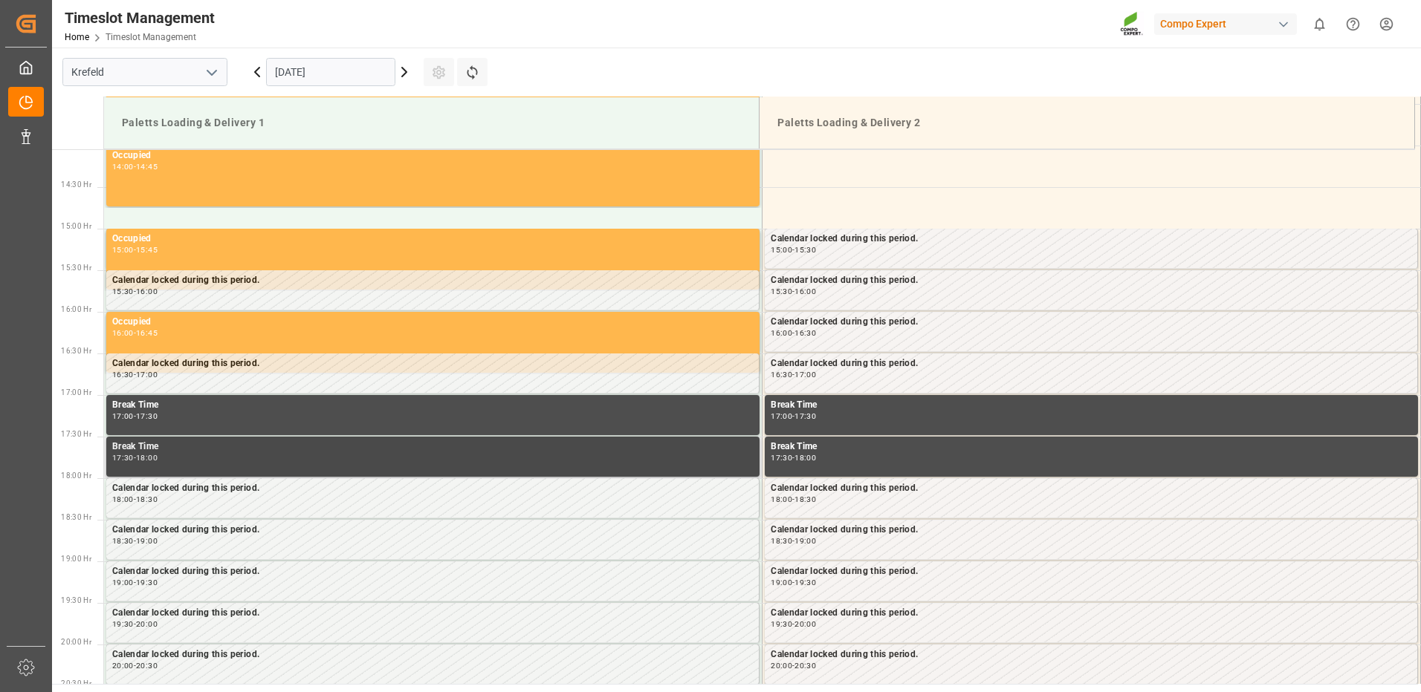
scroll to position [1239, 0]
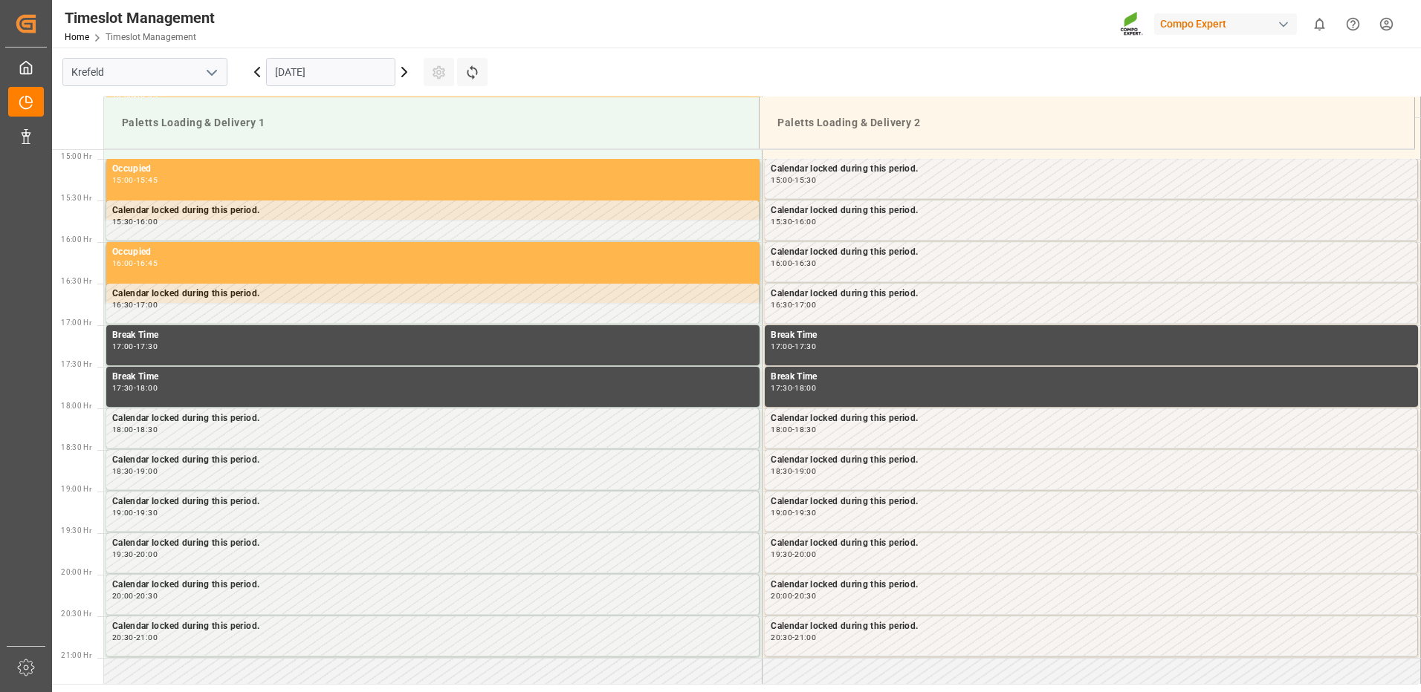
click at [377, 68] on input "[DATE]" at bounding box center [330, 72] width 129 height 28
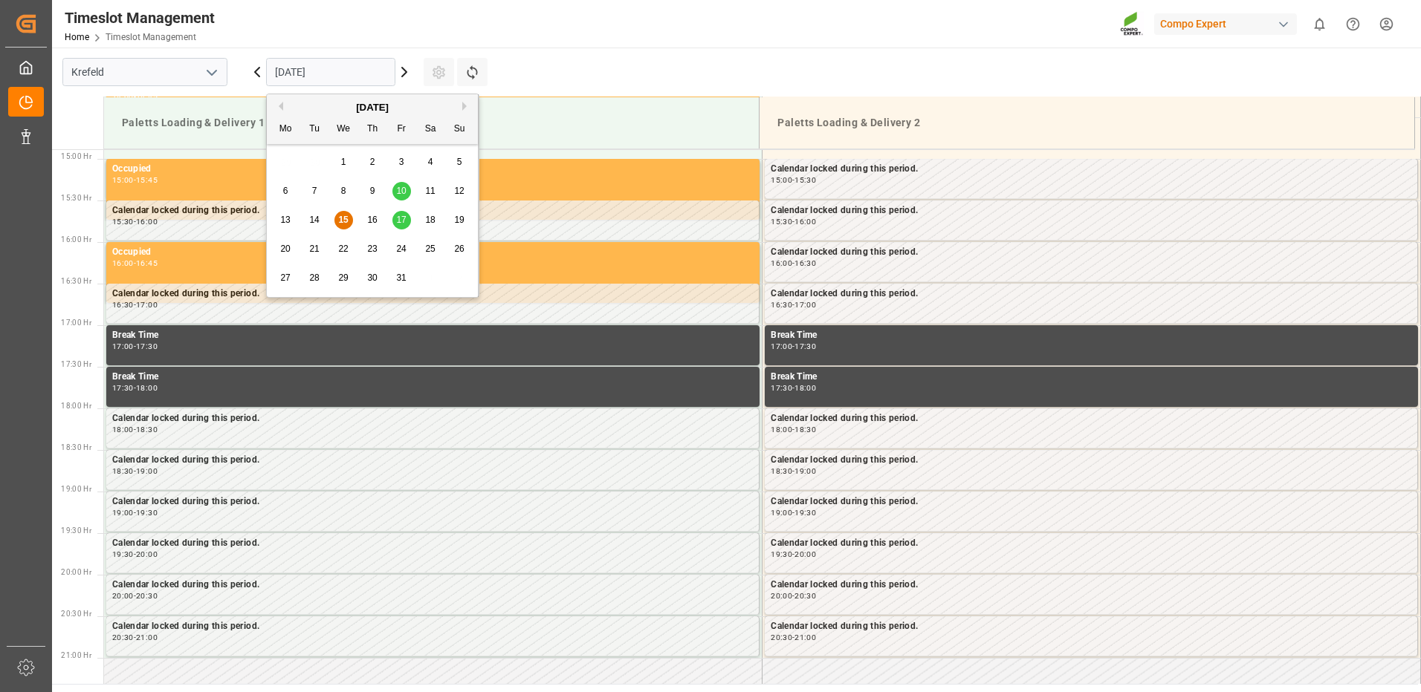
click at [400, 222] on span "17" at bounding box center [401, 220] width 10 height 10
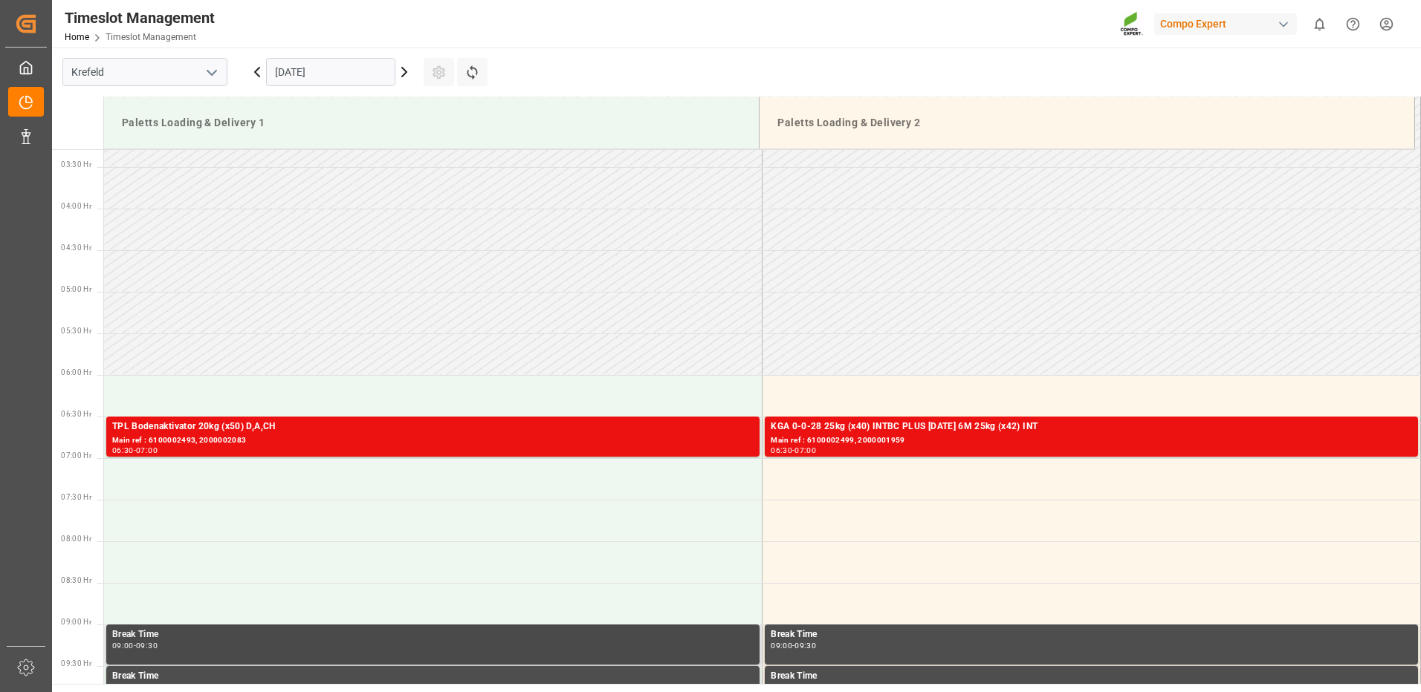
scroll to position [273, 0]
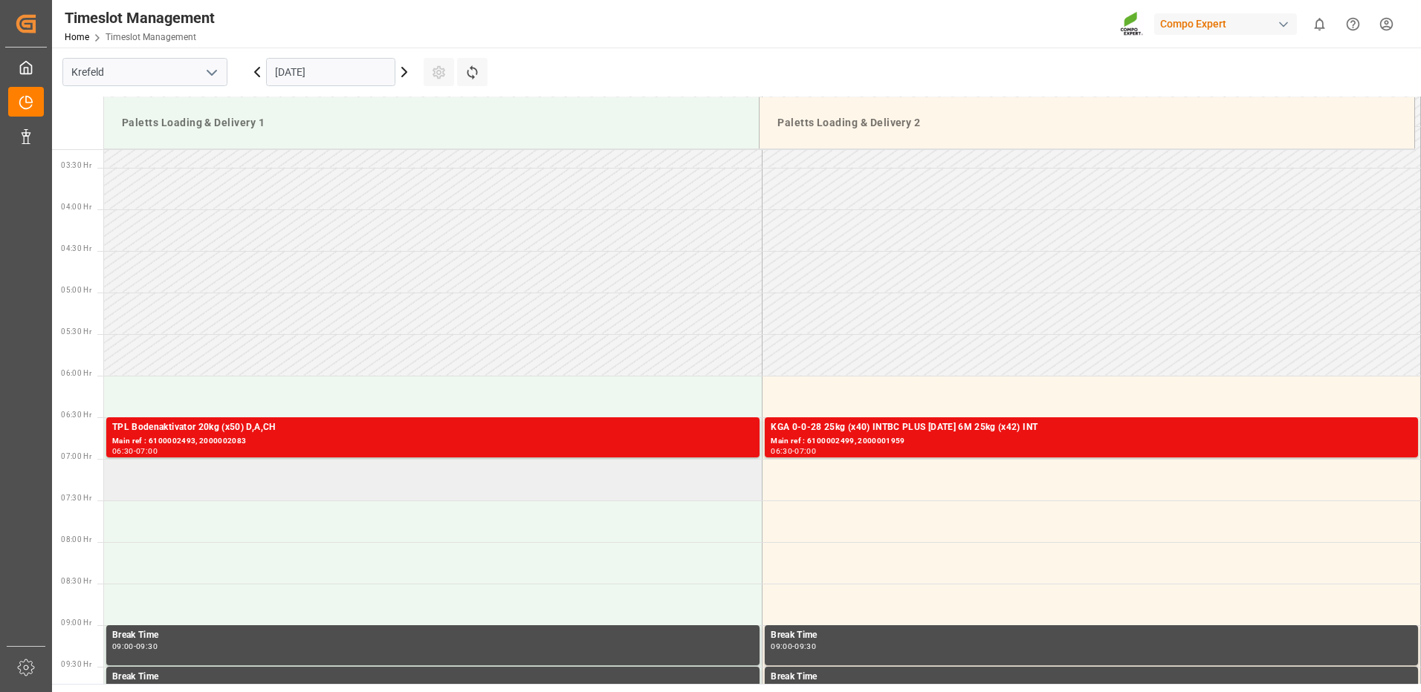
click at [243, 483] on td at bounding box center [433, 480] width 658 height 42
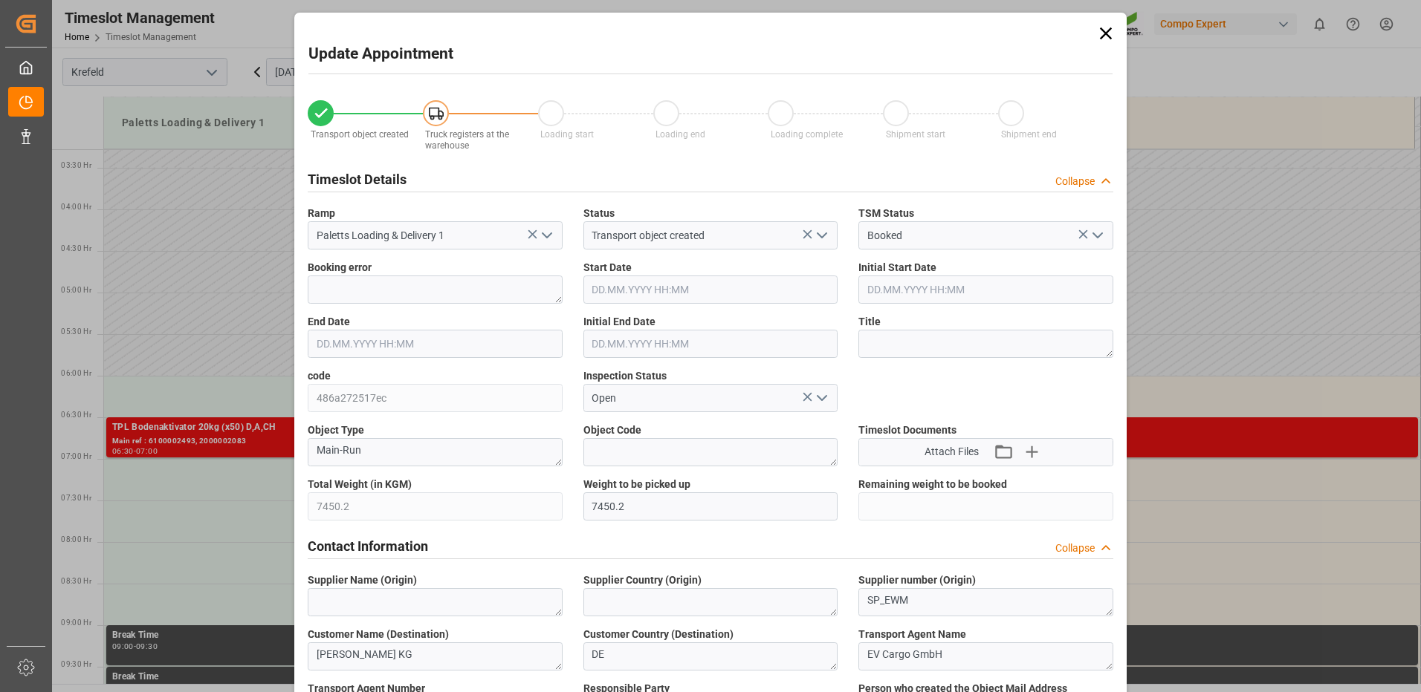
type input "7450.2"
type input "0"
type input "[DATE] 07:00"
type input "17.10.2025 07:30"
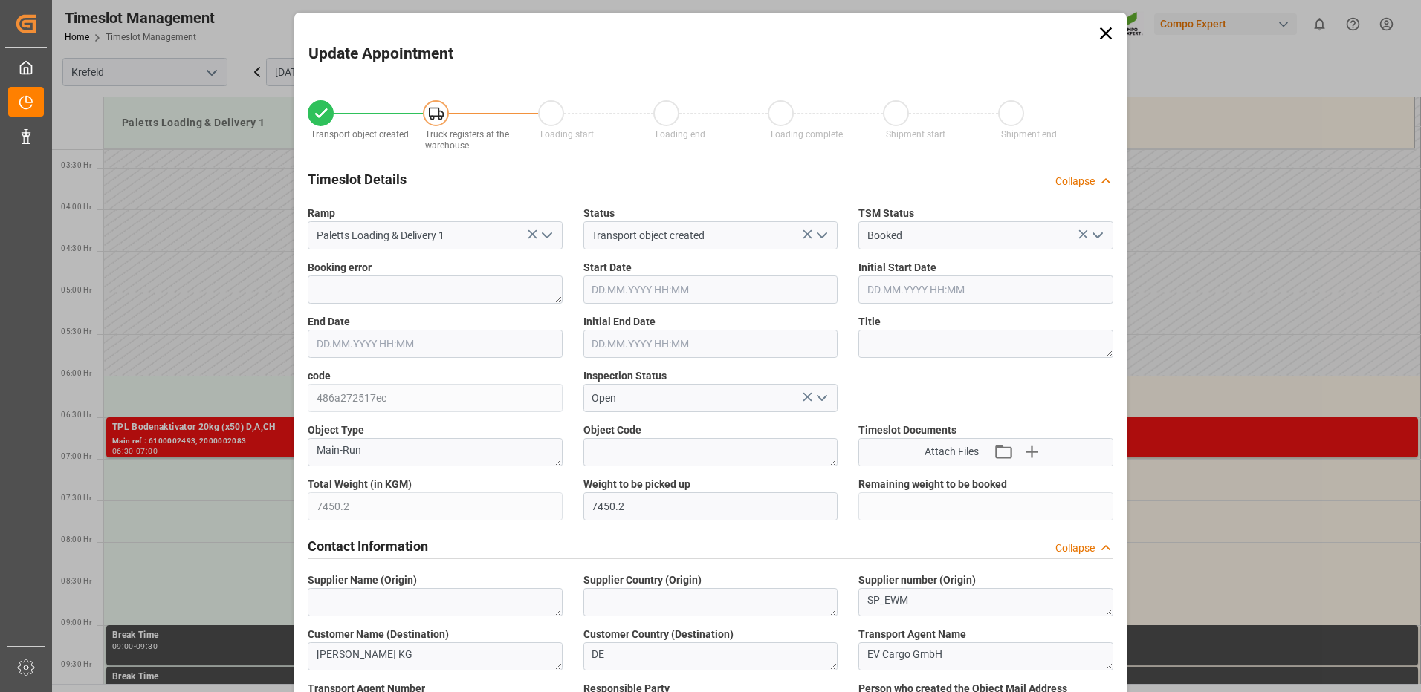
type input "15.10.2025 08:33"
type input "15.10.2025 13:55"
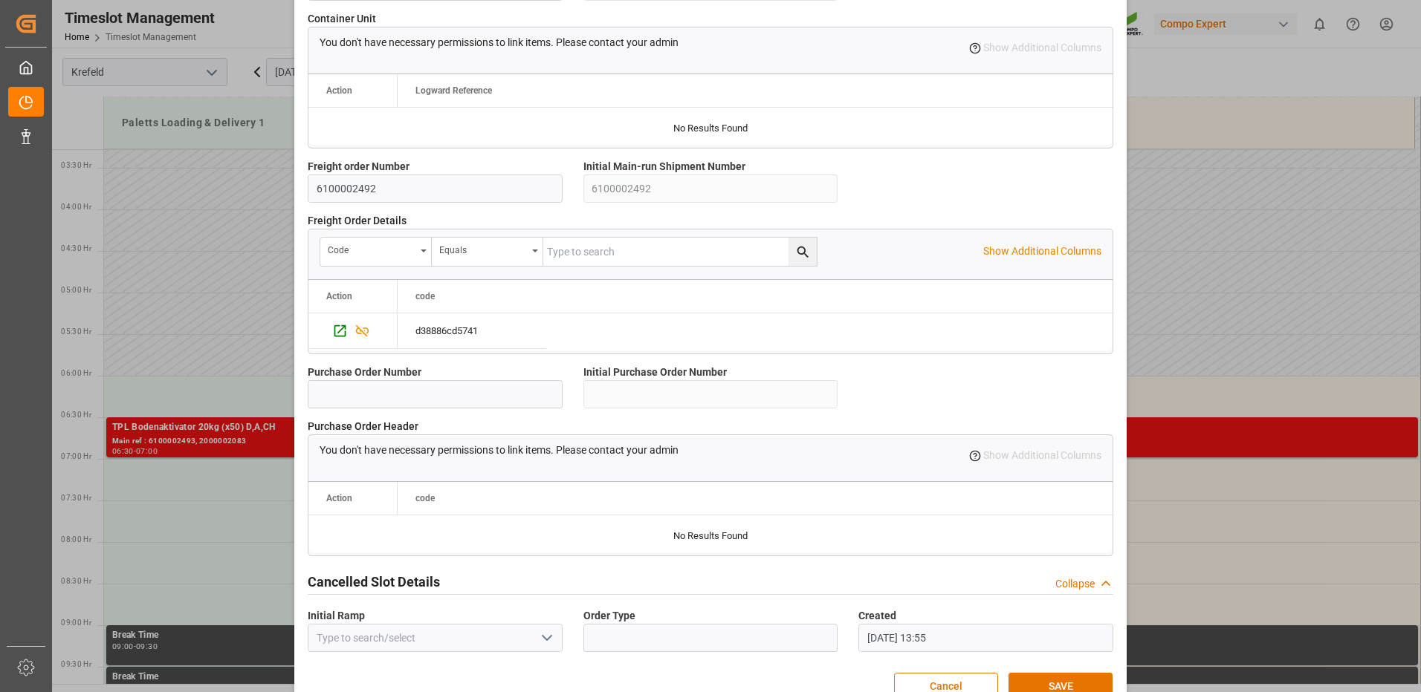
scroll to position [1263, 0]
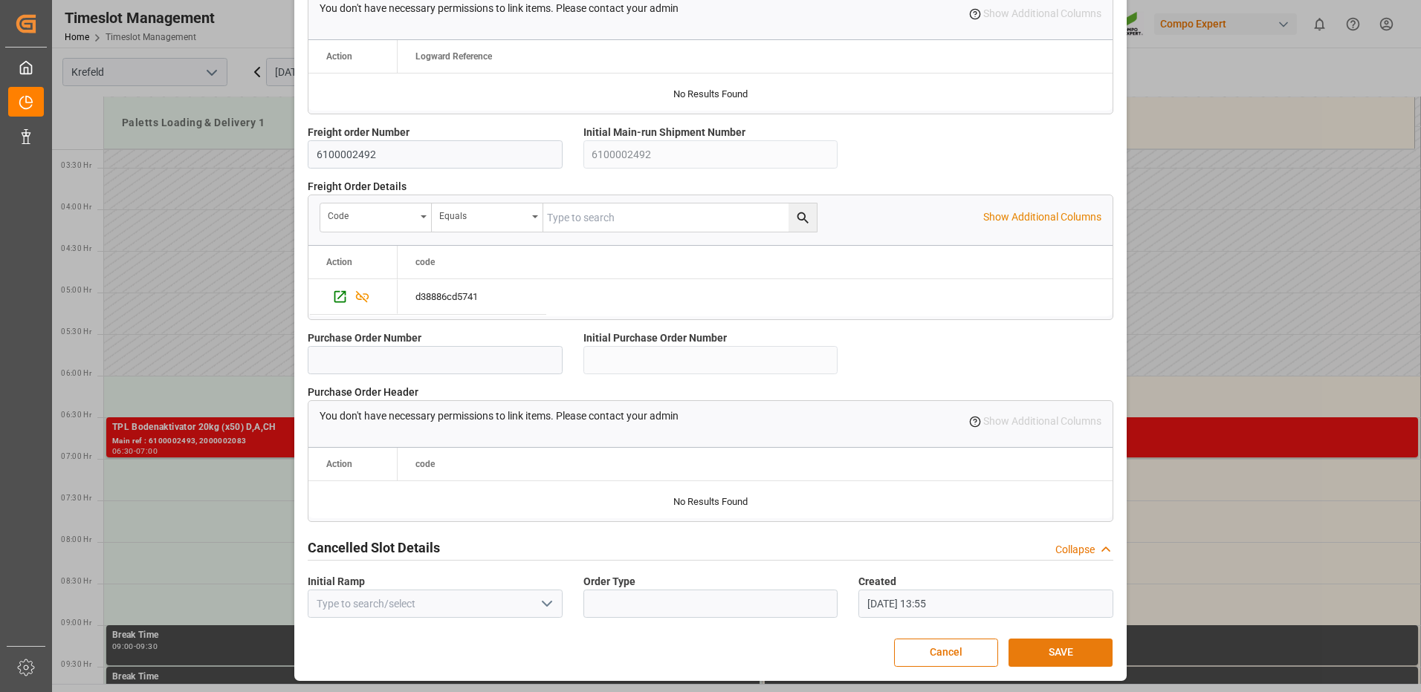
click at [1020, 650] on button "SAVE" at bounding box center [1060, 653] width 104 height 28
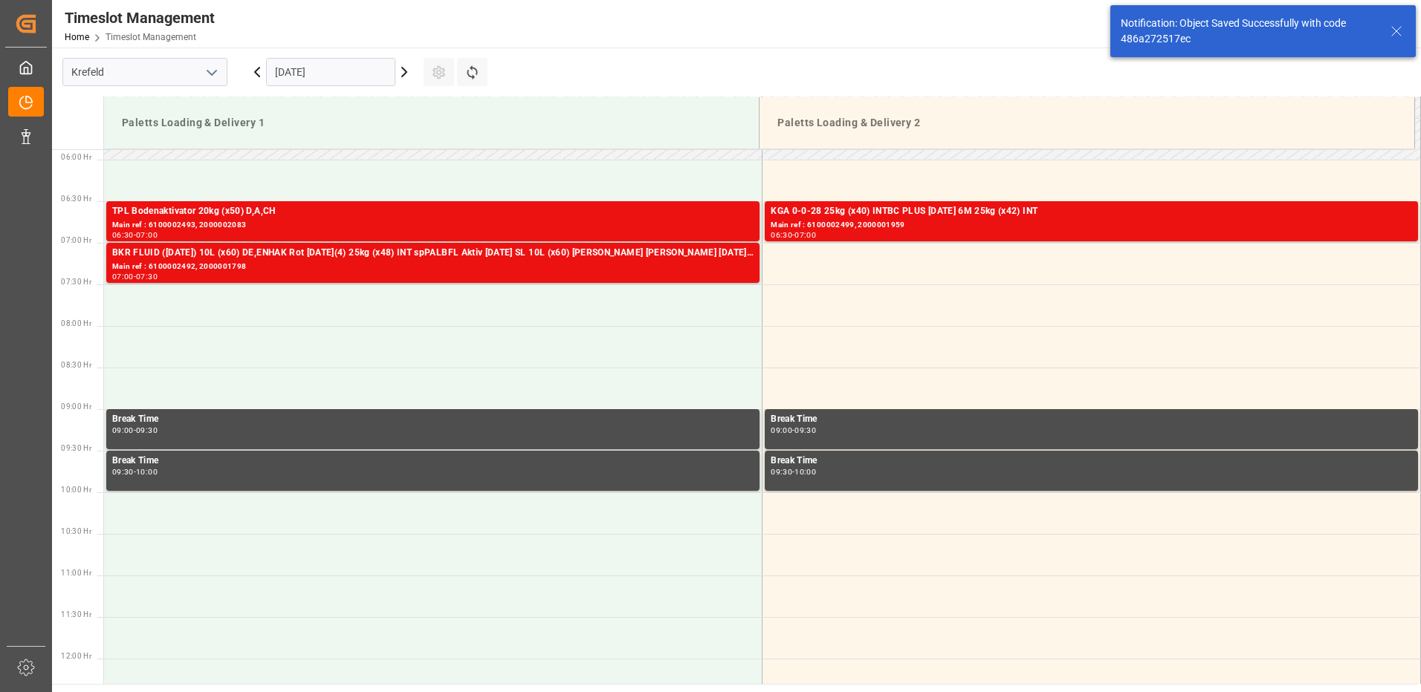
scroll to position [490, 0]
